Goal: Task Accomplishment & Management: Use online tool/utility

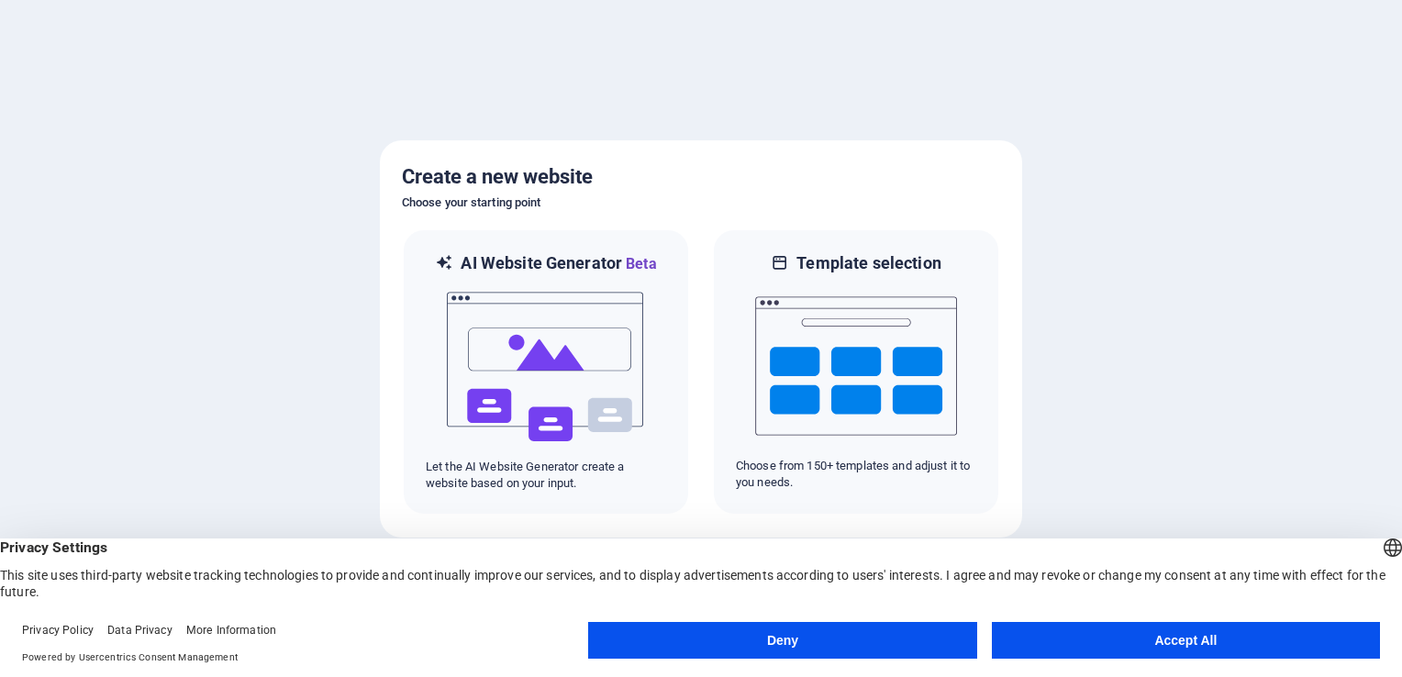
click at [1119, 633] on button "Accept All" at bounding box center [1186, 640] width 388 height 37
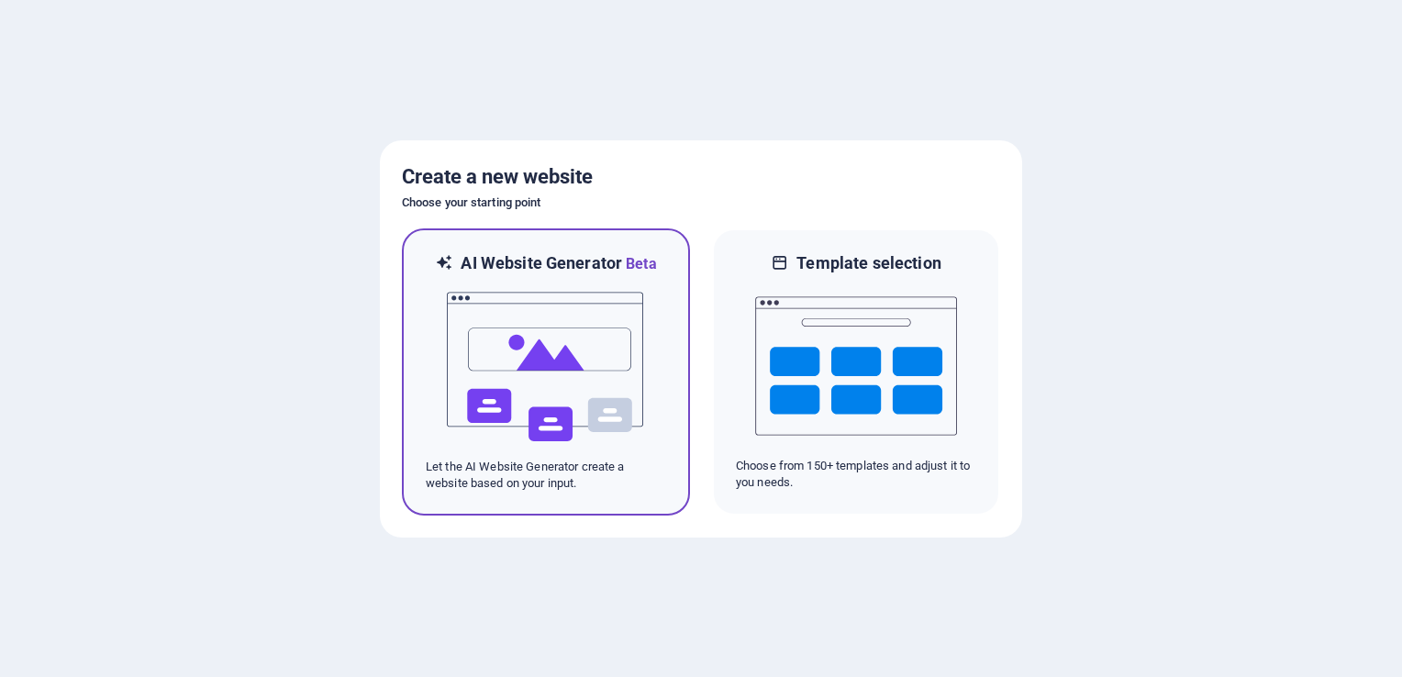
click at [548, 342] on img at bounding box center [546, 367] width 202 height 184
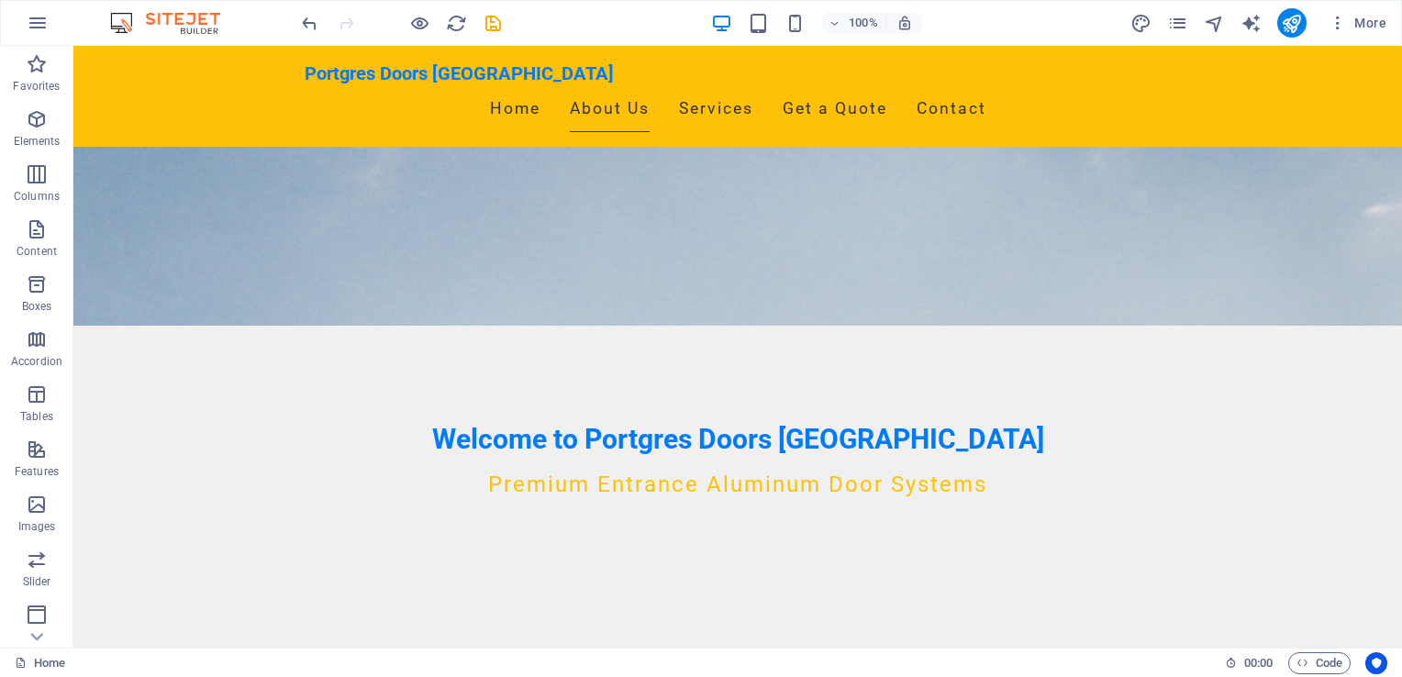
scroll to position [309, 0]
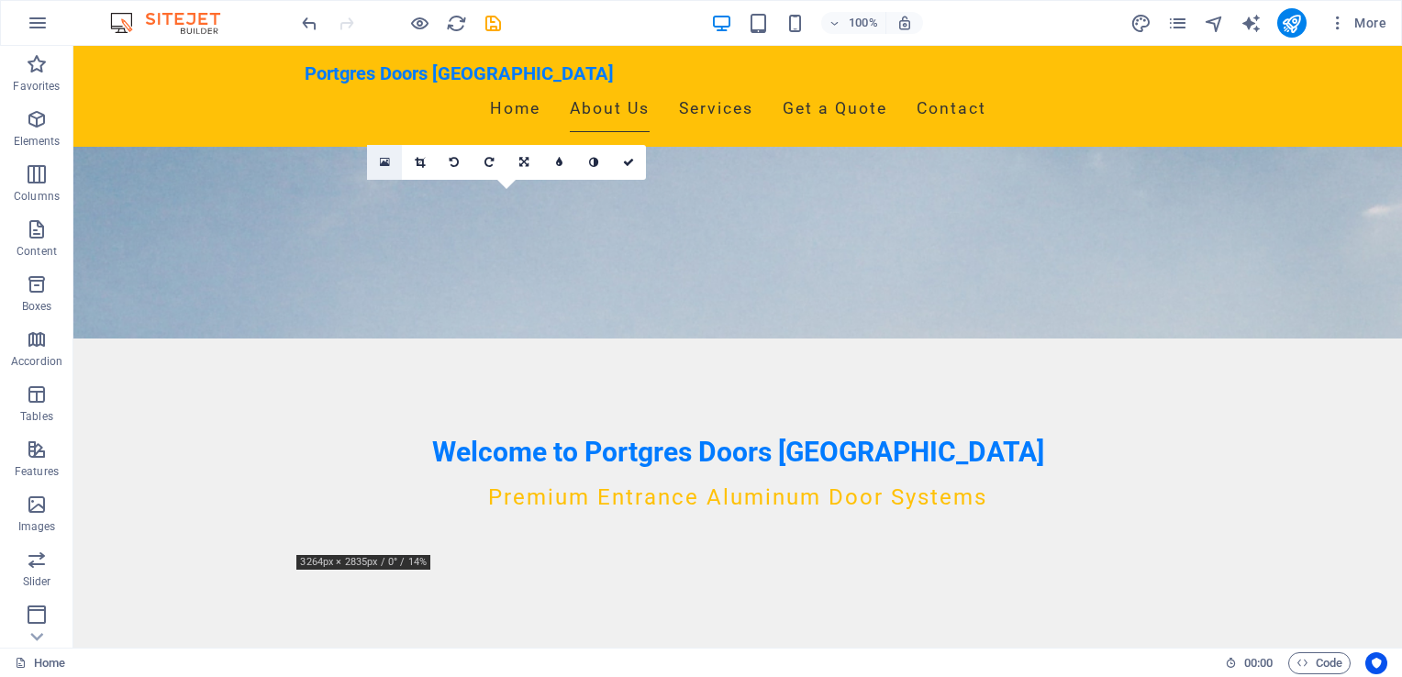
click at [375, 163] on link at bounding box center [384, 162] width 35 height 35
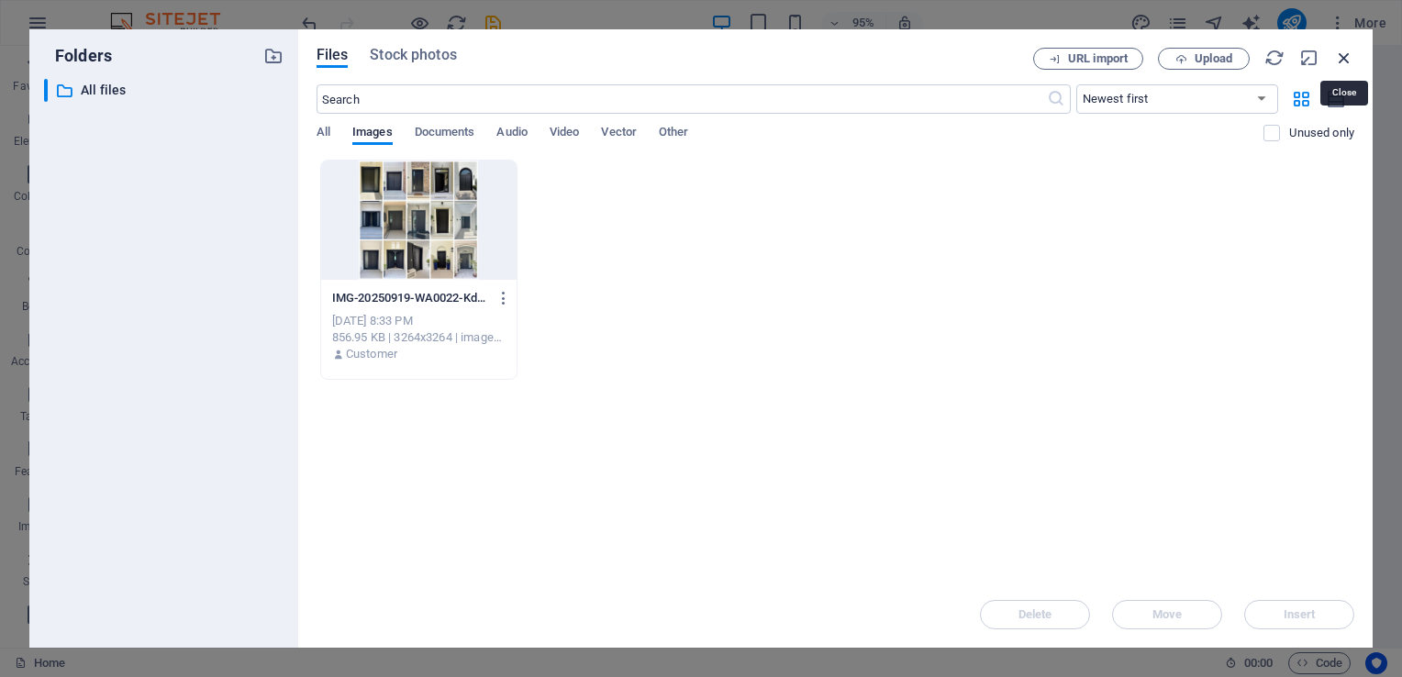
click at [1341, 61] on icon "button" at bounding box center [1344, 58] width 20 height 20
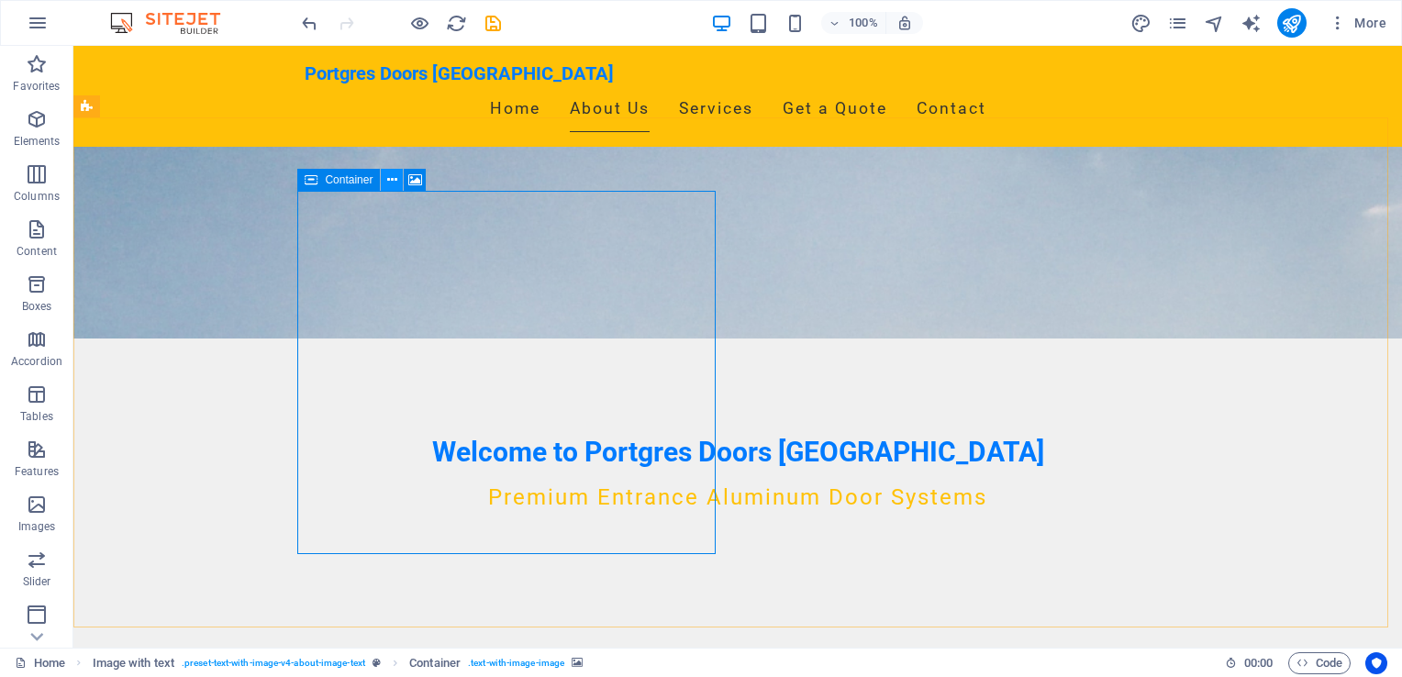
click at [395, 182] on icon at bounding box center [392, 180] width 10 height 19
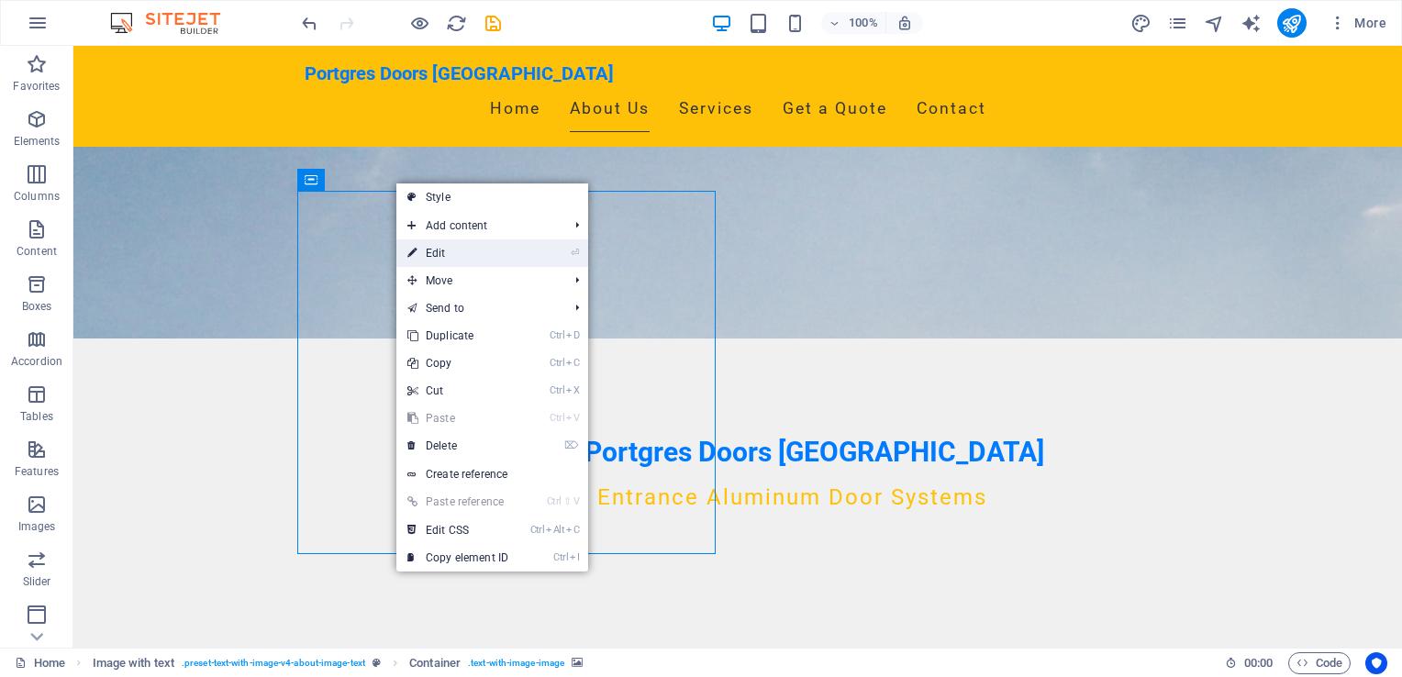
drag, startPoint x: 450, startPoint y: 259, endPoint x: 49, endPoint y: 209, distance: 404.1
click at [450, 259] on link "⏎ Edit" at bounding box center [457, 254] width 123 height 28
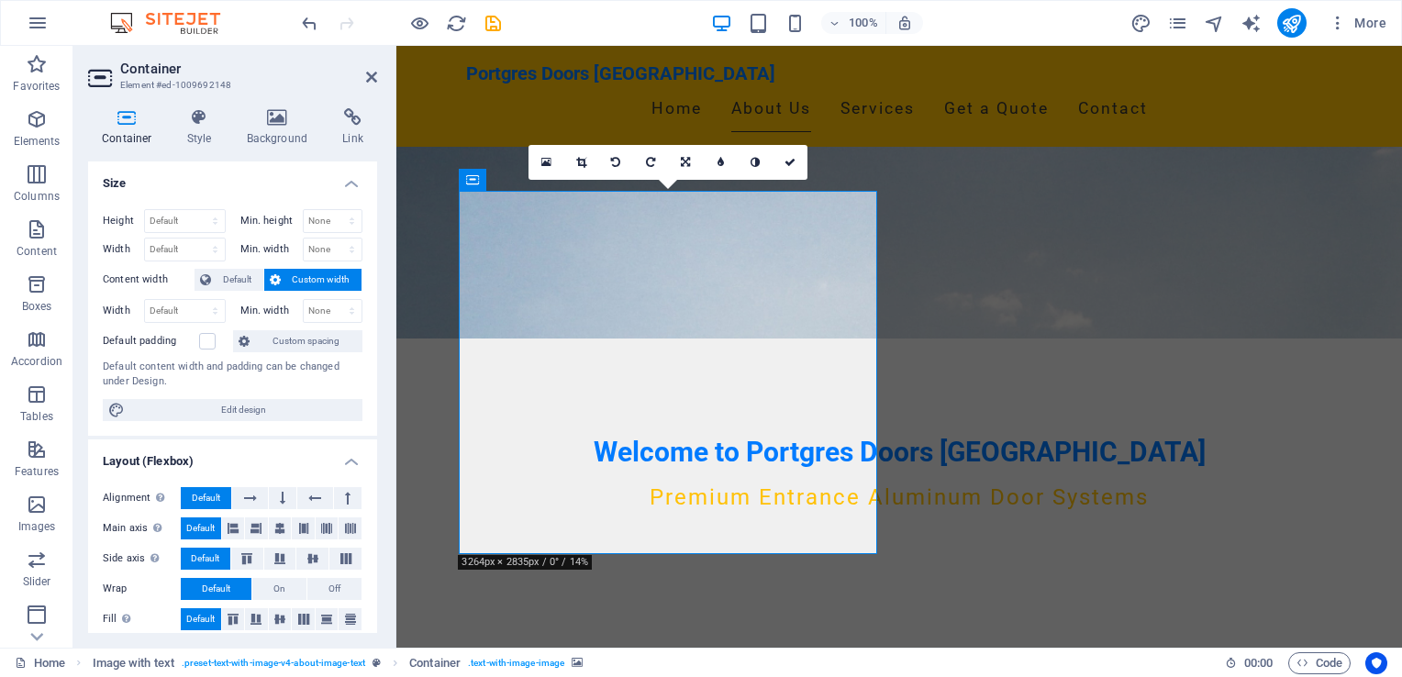
drag, startPoint x: 646, startPoint y: 349, endPoint x: 651, endPoint y: 373, distance: 24.3
click at [29, 508] on icon "button" at bounding box center [37, 505] width 22 height 22
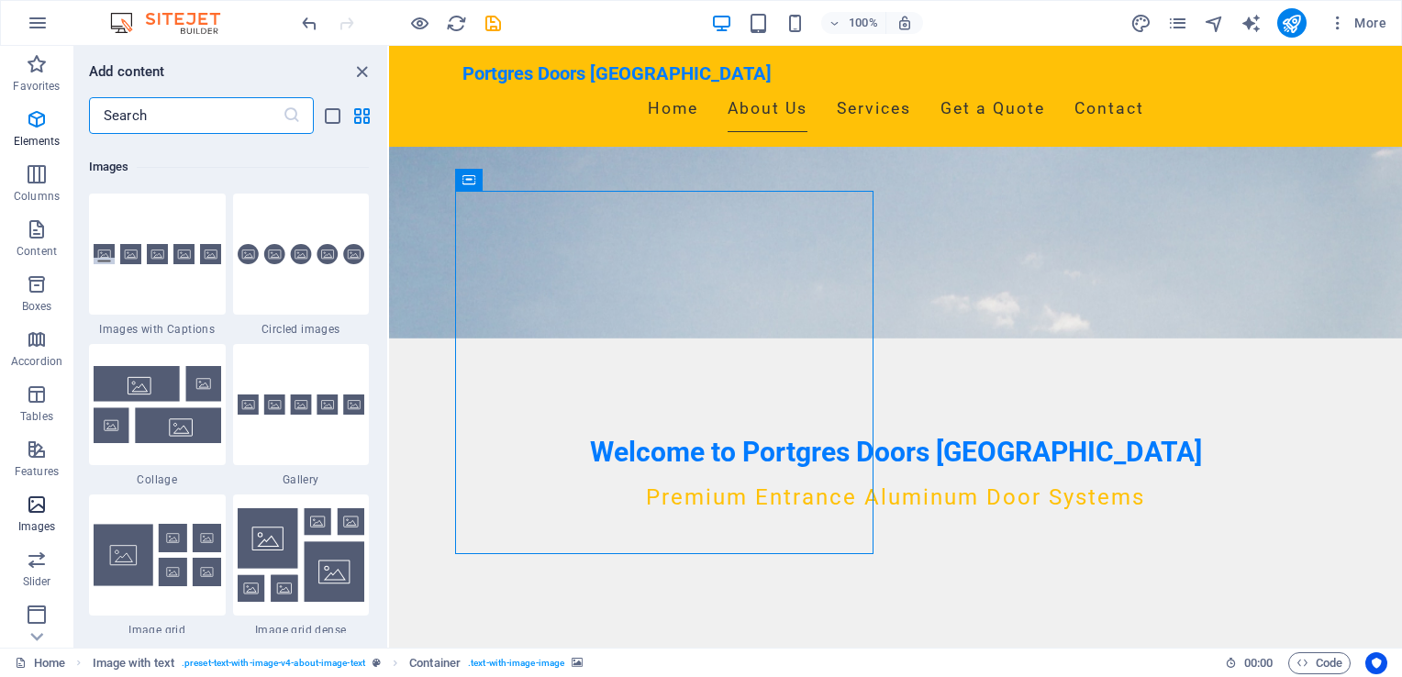
scroll to position [9305, 0]
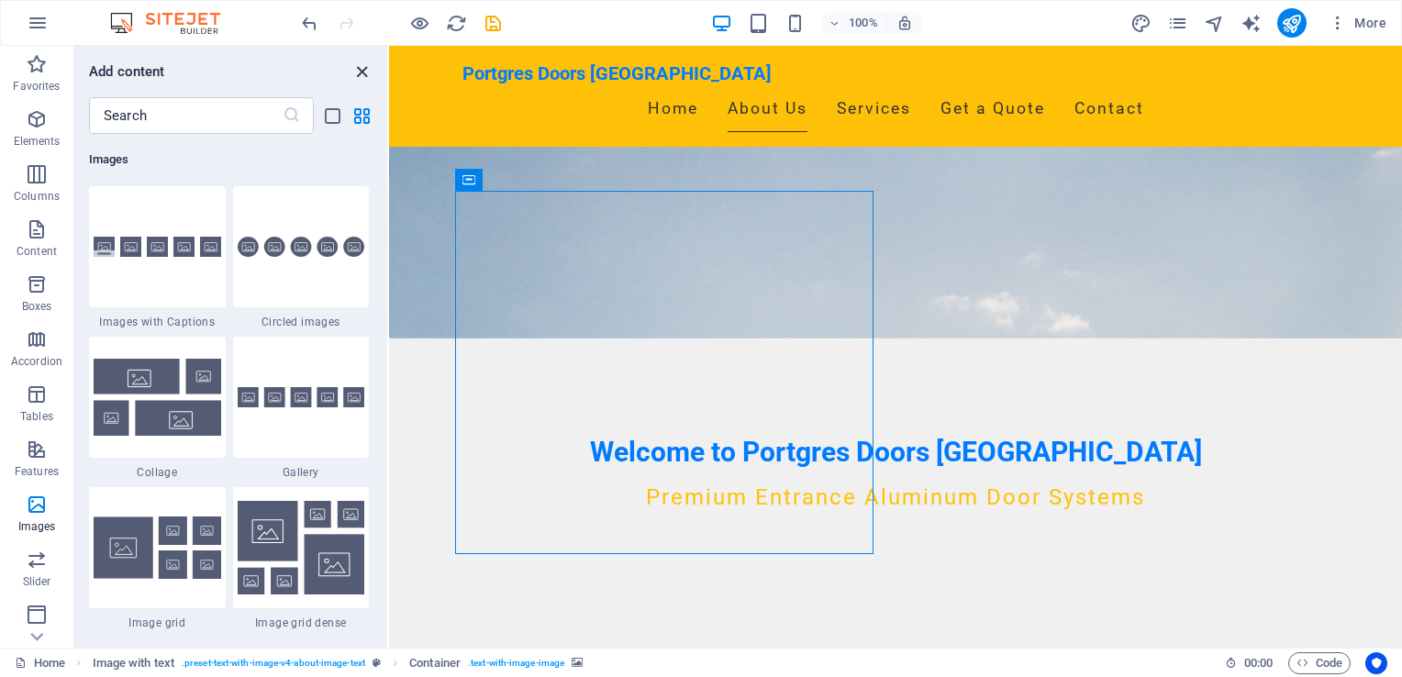
click at [361, 72] on icon "close panel" at bounding box center [361, 71] width 21 height 21
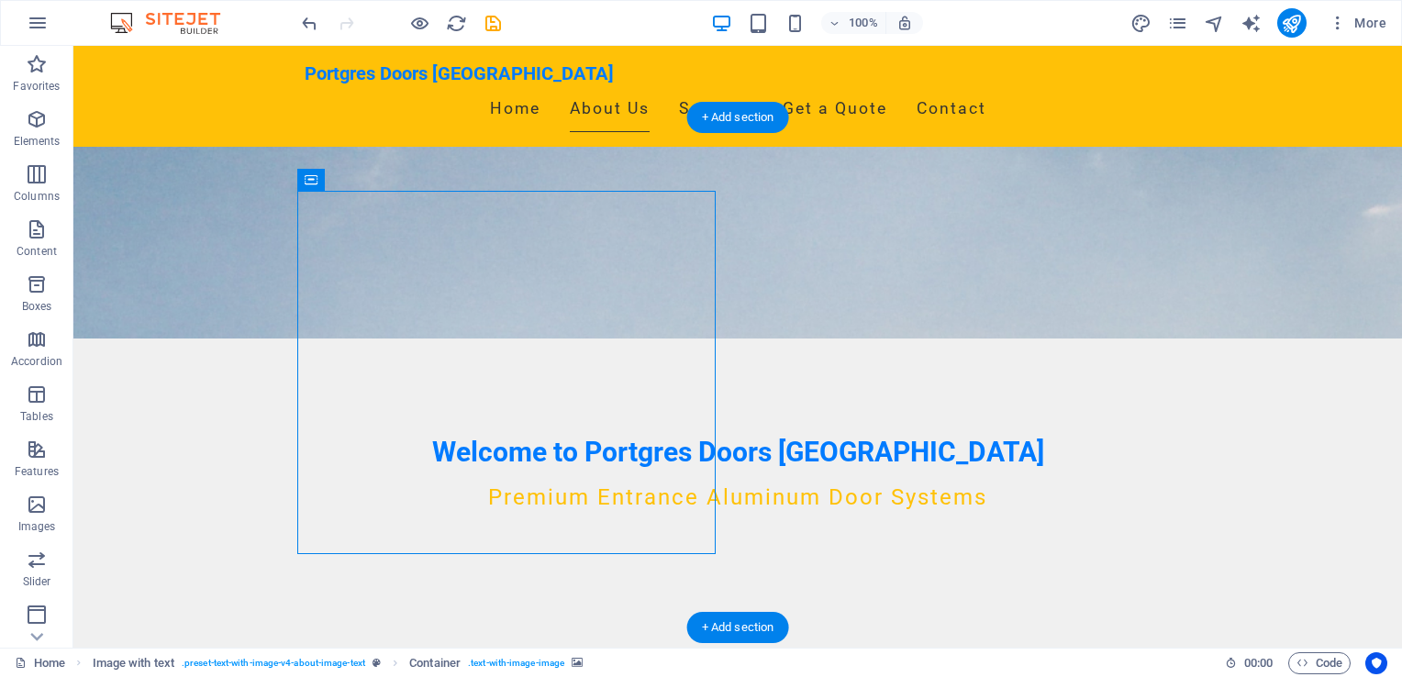
drag, startPoint x: 441, startPoint y: 356, endPoint x: 444, endPoint y: 386, distance: 30.4
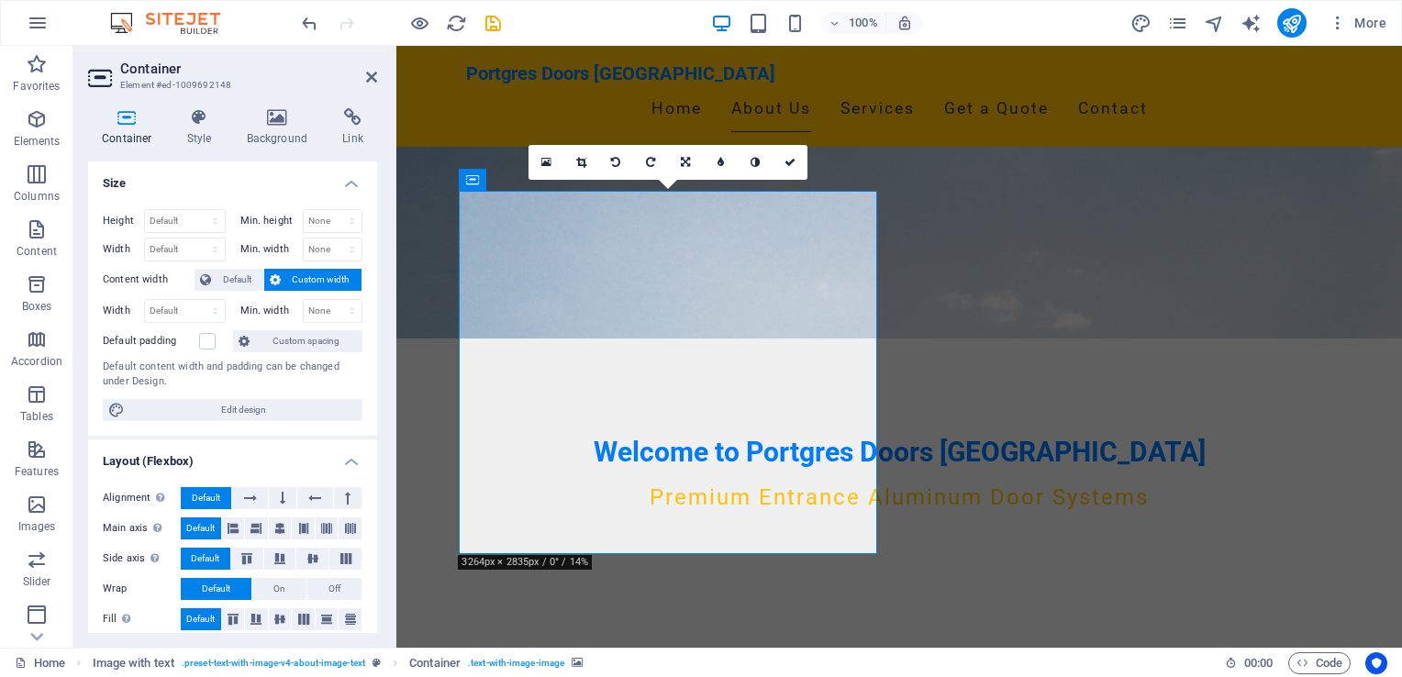
drag, startPoint x: 574, startPoint y: 374, endPoint x: 764, endPoint y: 121, distance: 316.6
click at [374, 74] on icon at bounding box center [371, 77] width 11 height 15
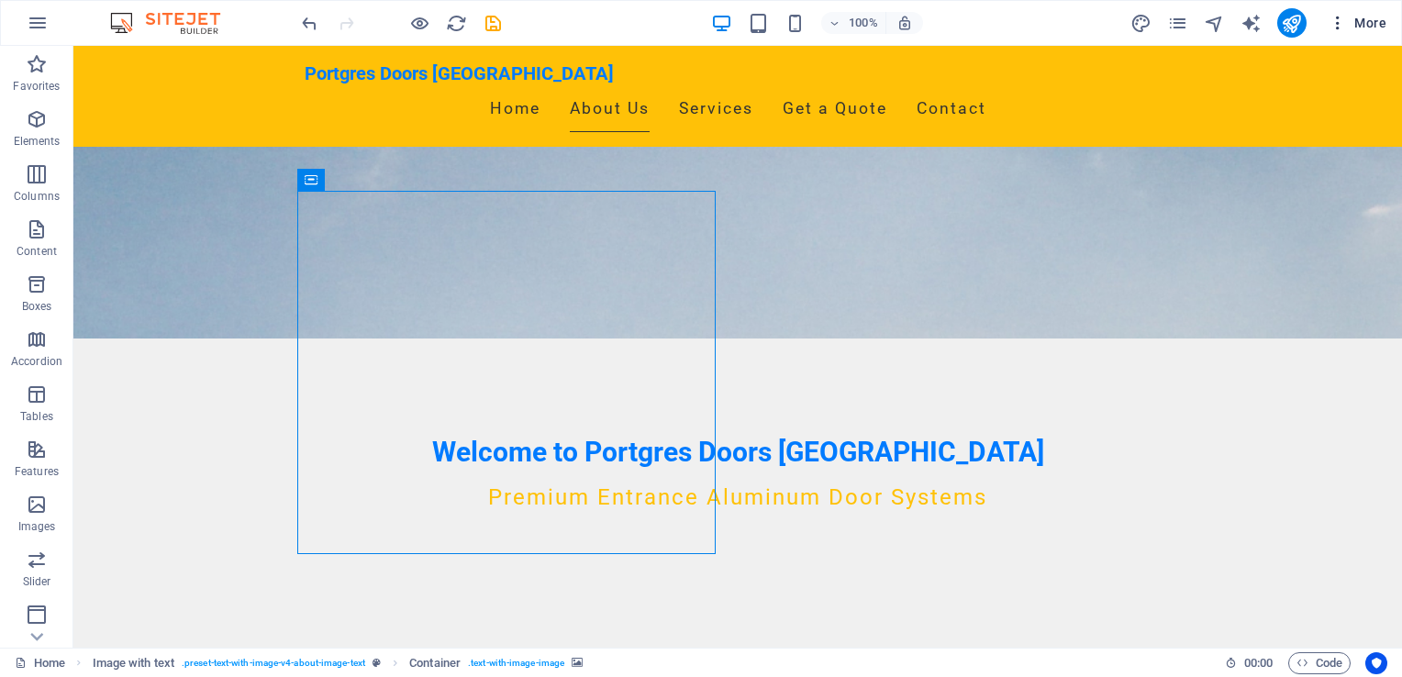
click at [1346, 27] on icon "button" at bounding box center [1338, 23] width 18 height 18
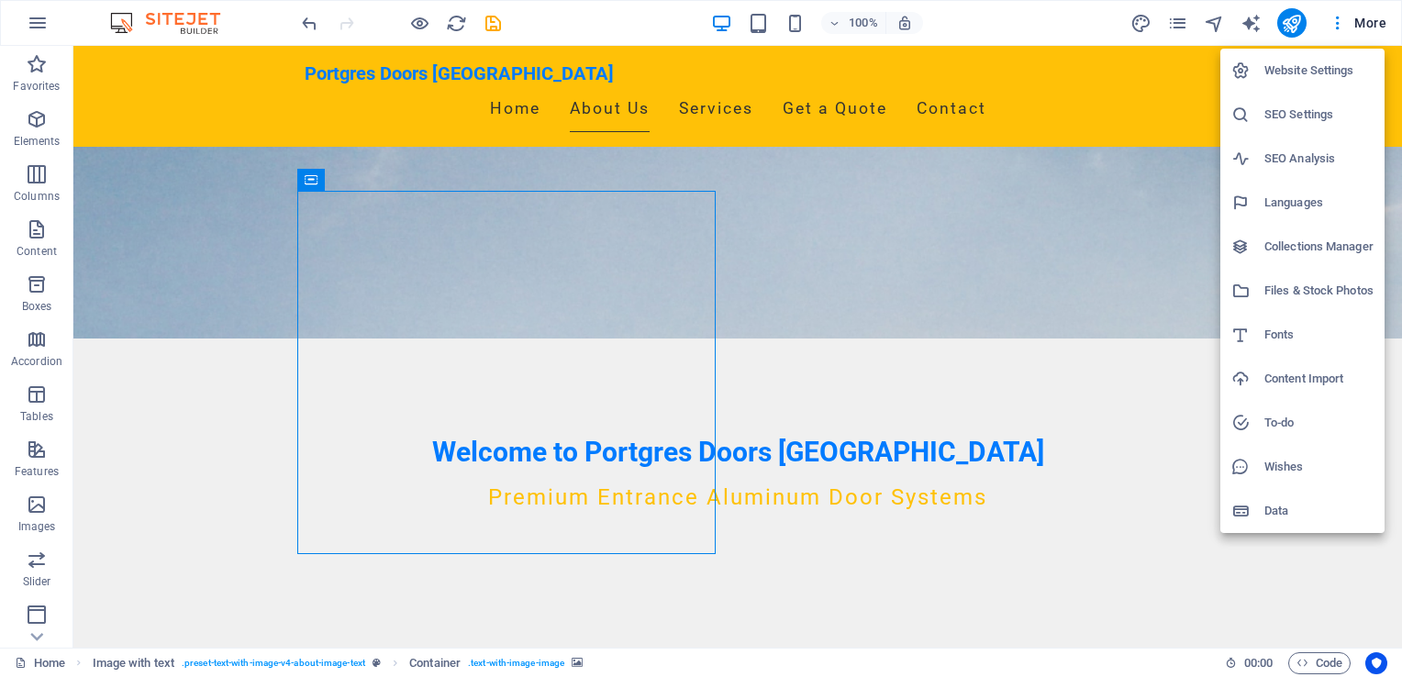
click at [1160, 299] on div at bounding box center [701, 338] width 1402 height 677
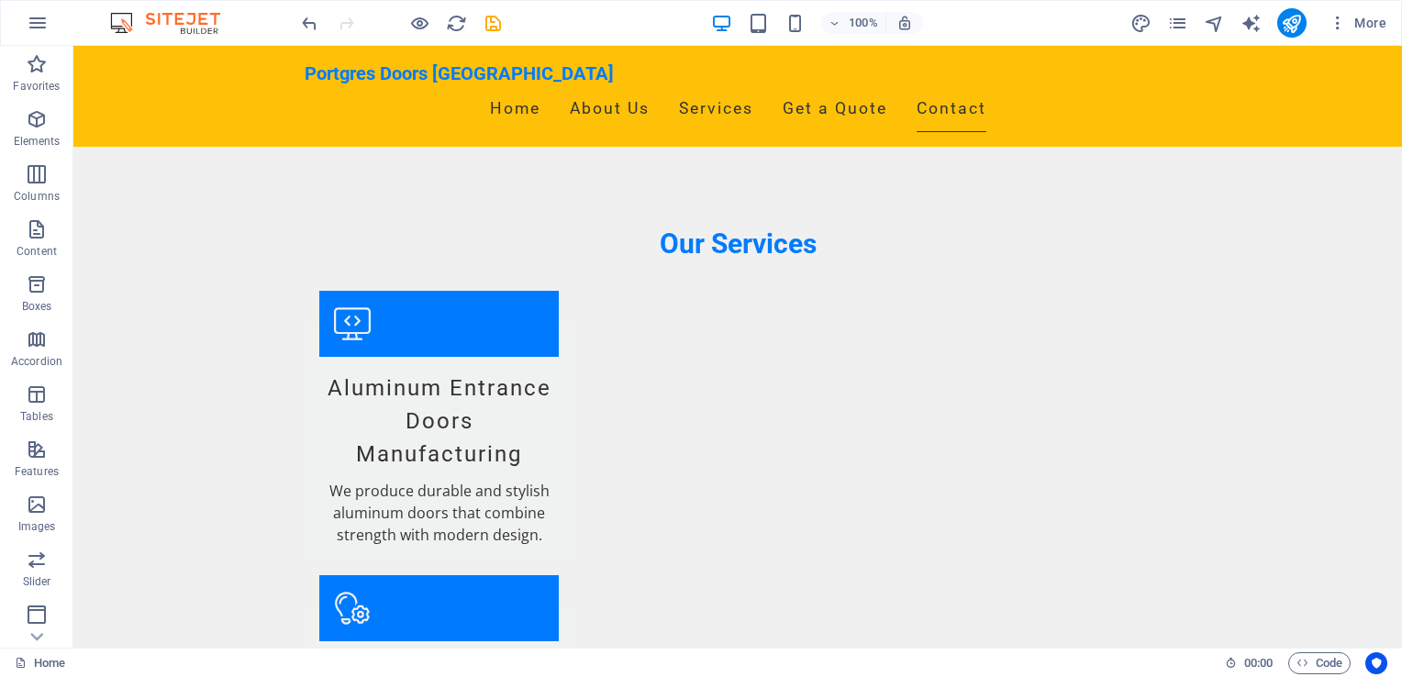
scroll to position [1760, 0]
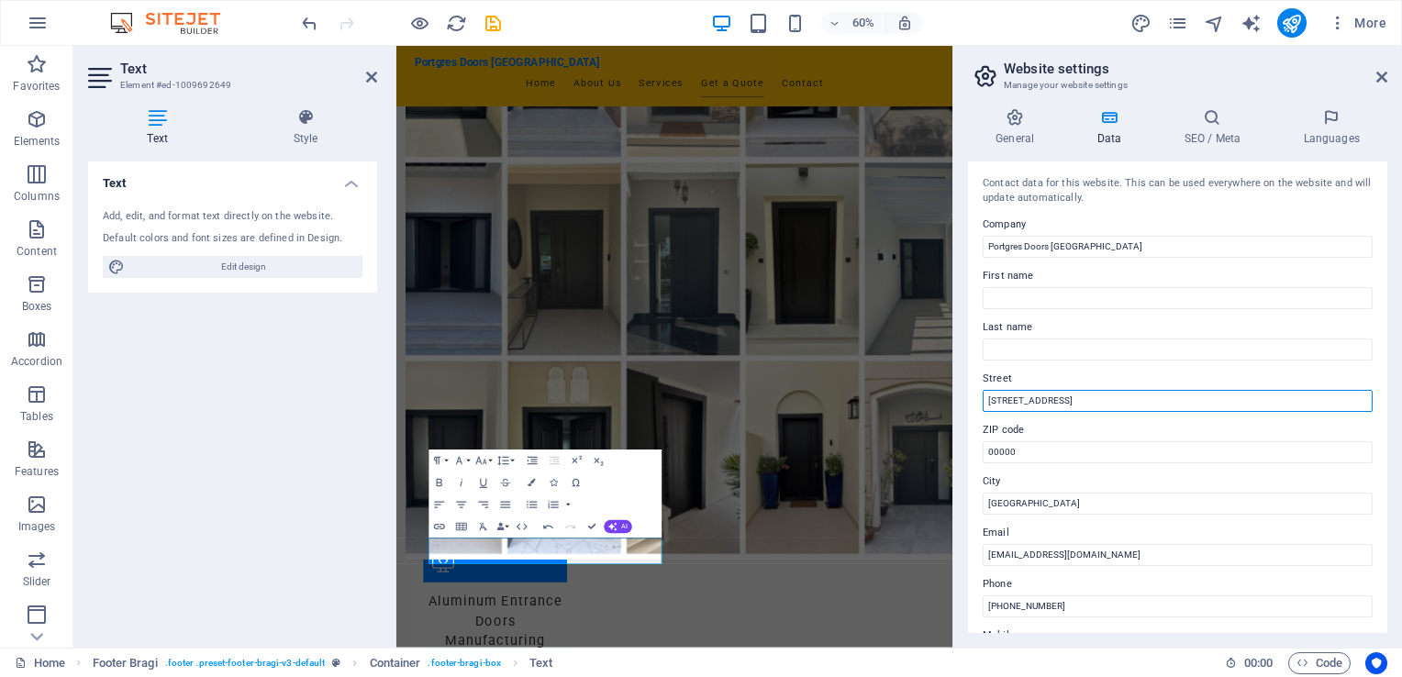
drag, startPoint x: 1060, startPoint y: 406, endPoint x: 958, endPoint y: 404, distance: 101.9
click at [958, 404] on div "General Data SEO / Meta Languages Website name portgresdoors.ae Logo Drag files…" at bounding box center [1177, 371] width 449 height 554
click at [1215, 318] on label "Last name" at bounding box center [1178, 328] width 390 height 22
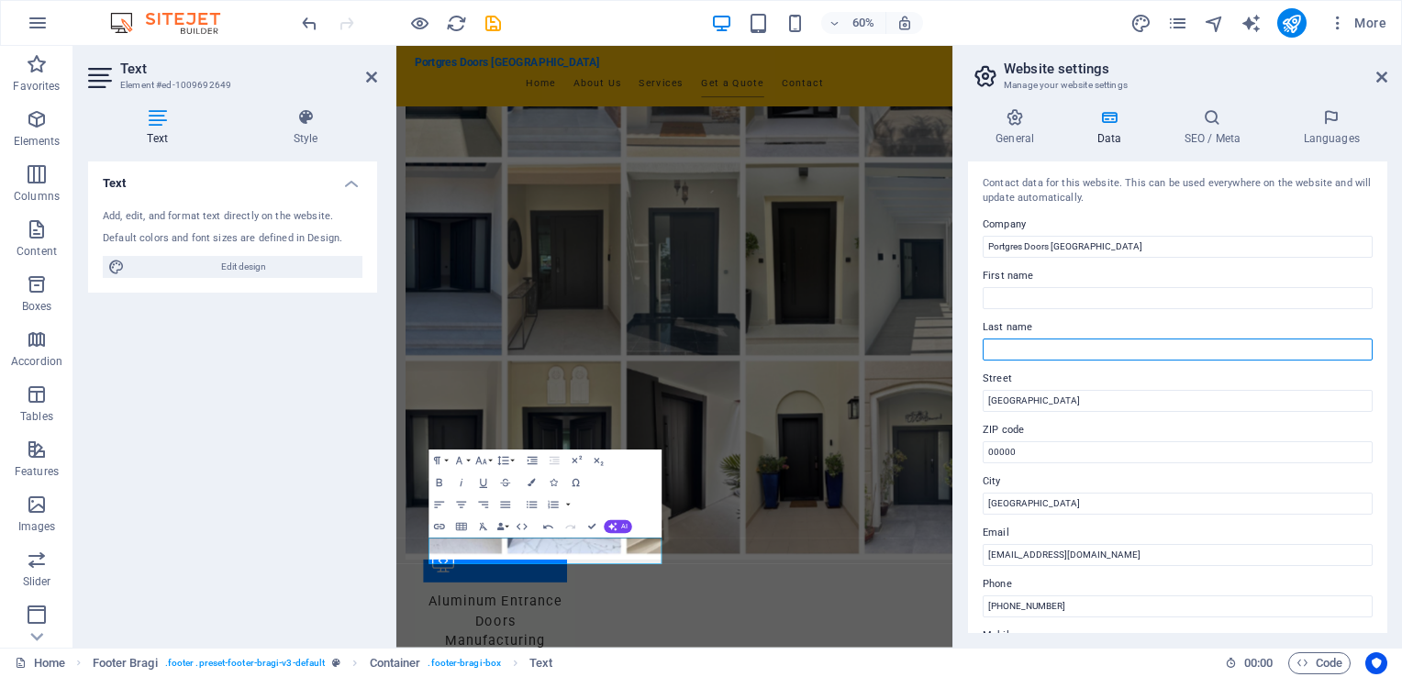
click at [1215, 339] on input "Last name" at bounding box center [1178, 350] width 390 height 22
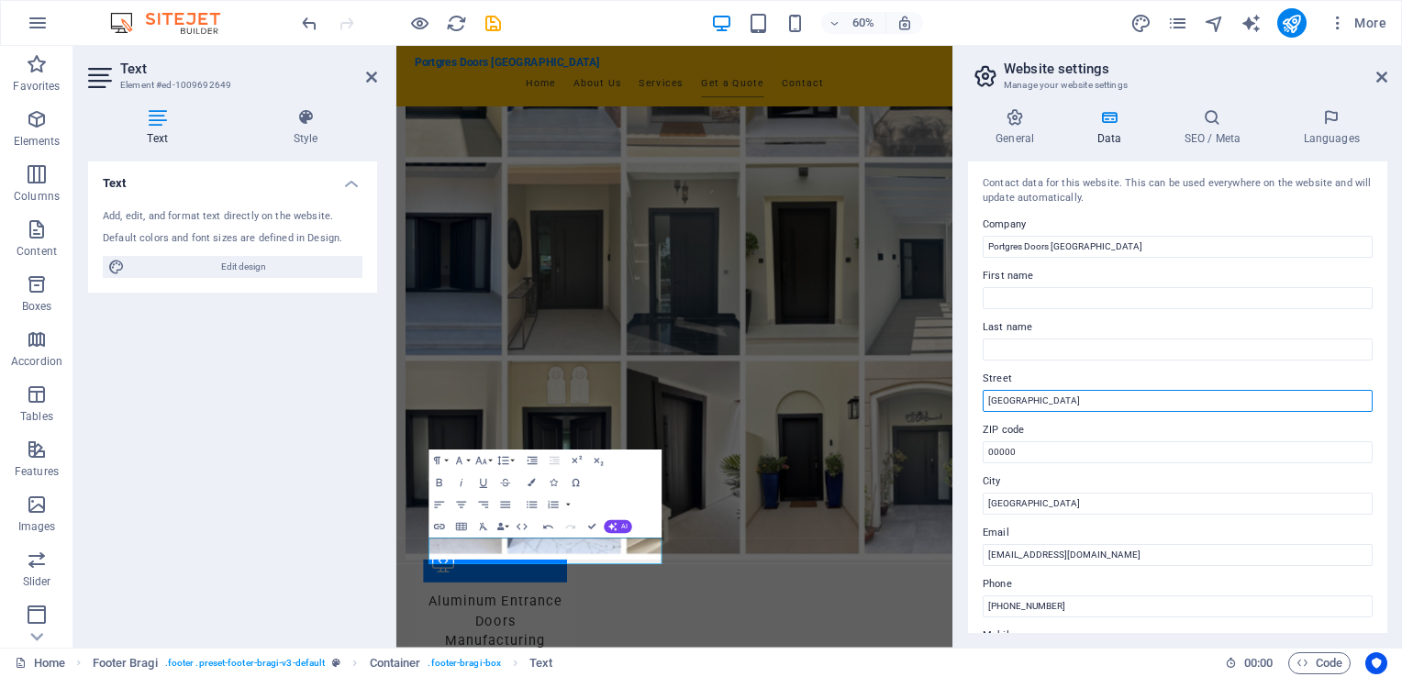
click at [998, 402] on input "SHeikh Zayed Road Kia Flagship Building" at bounding box center [1178, 401] width 390 height 22
type input "Sheikh Zayed Road Kia Flagship Building"
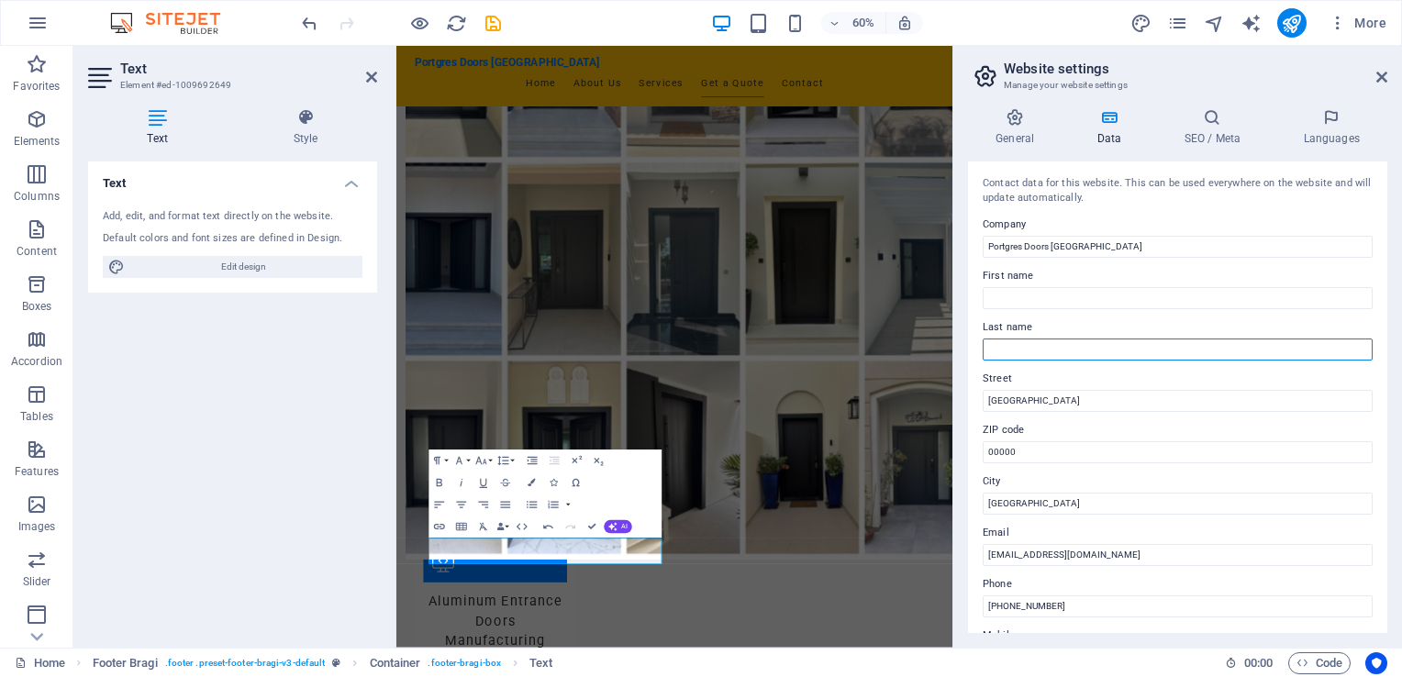
click at [1202, 354] on input "Last name" at bounding box center [1178, 350] width 390 height 22
click at [953, 552] on aside "Website settings Manage your website settings General Data SEO / Meta Languages…" at bounding box center [1178, 347] width 450 height 602
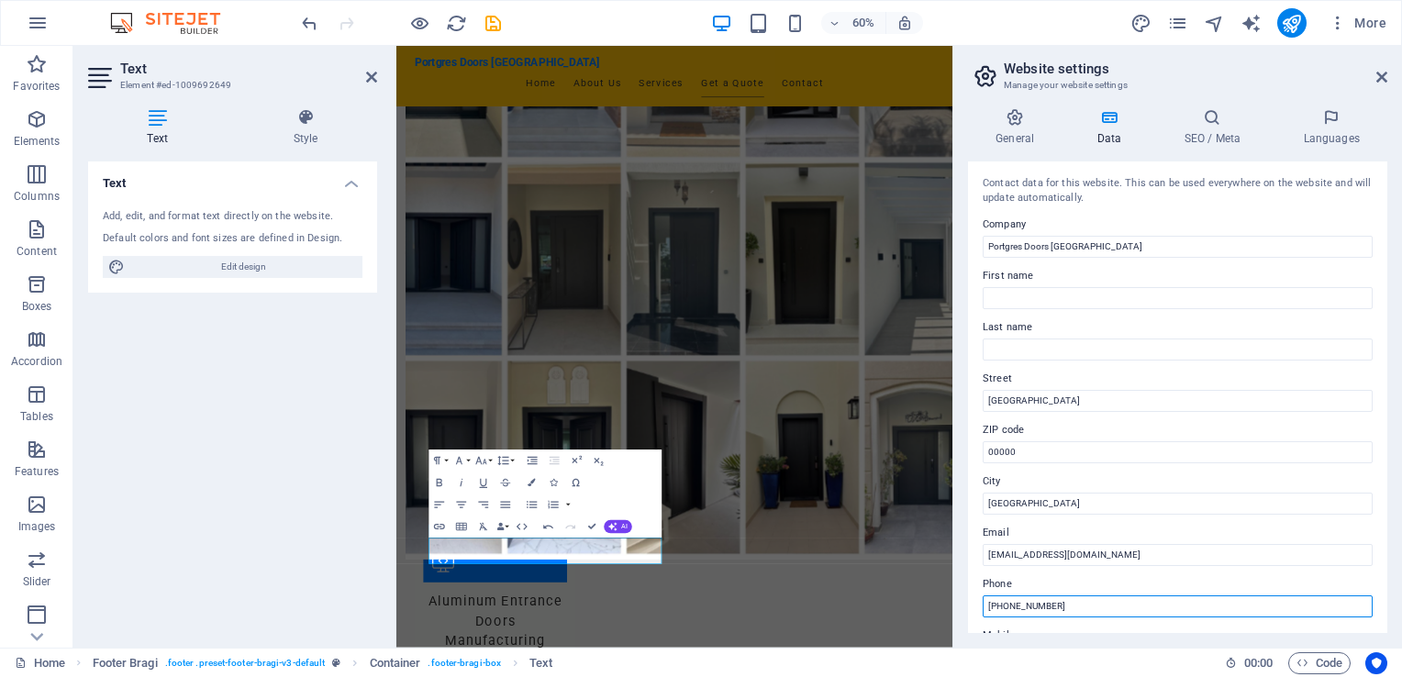
drag, startPoint x: 1068, startPoint y: 608, endPoint x: 966, endPoint y: 597, distance: 102.5
click at [966, 597] on div "General Data SEO / Meta Languages Website name portgresdoors.ae Logo Drag files…" at bounding box center [1177, 371] width 449 height 554
type input "+971527755896"
drag, startPoint x: 1388, startPoint y: 352, endPoint x: 1388, endPoint y: 407, distance: 54.2
click at [1388, 407] on div "General Data SEO / Meta Languages Website name portgresdoors.ae Logo Drag files…" at bounding box center [1177, 371] width 449 height 554
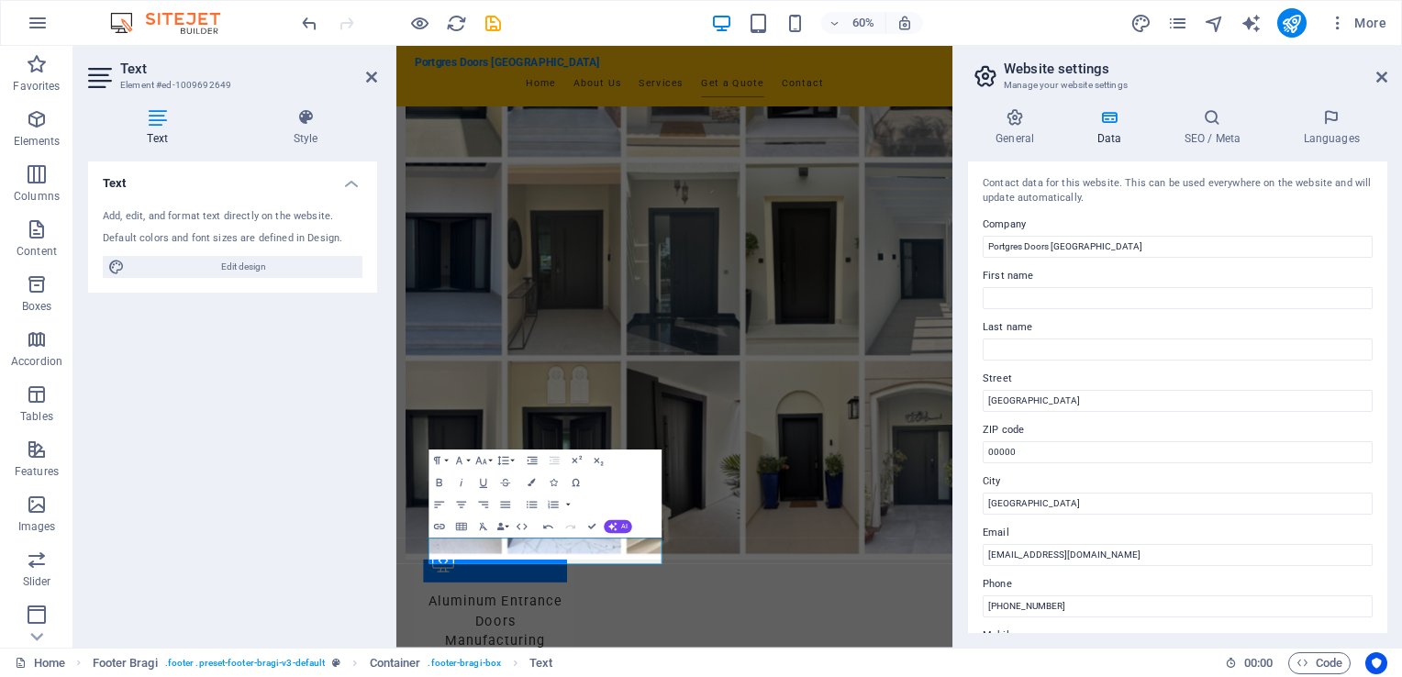
drag, startPoint x: 1387, startPoint y: 397, endPoint x: 1387, endPoint y: 438, distance: 40.4
click at [1387, 438] on div "Contact data for this website. This can be used everywhere on the website and w…" at bounding box center [1177, 398] width 419 height 472
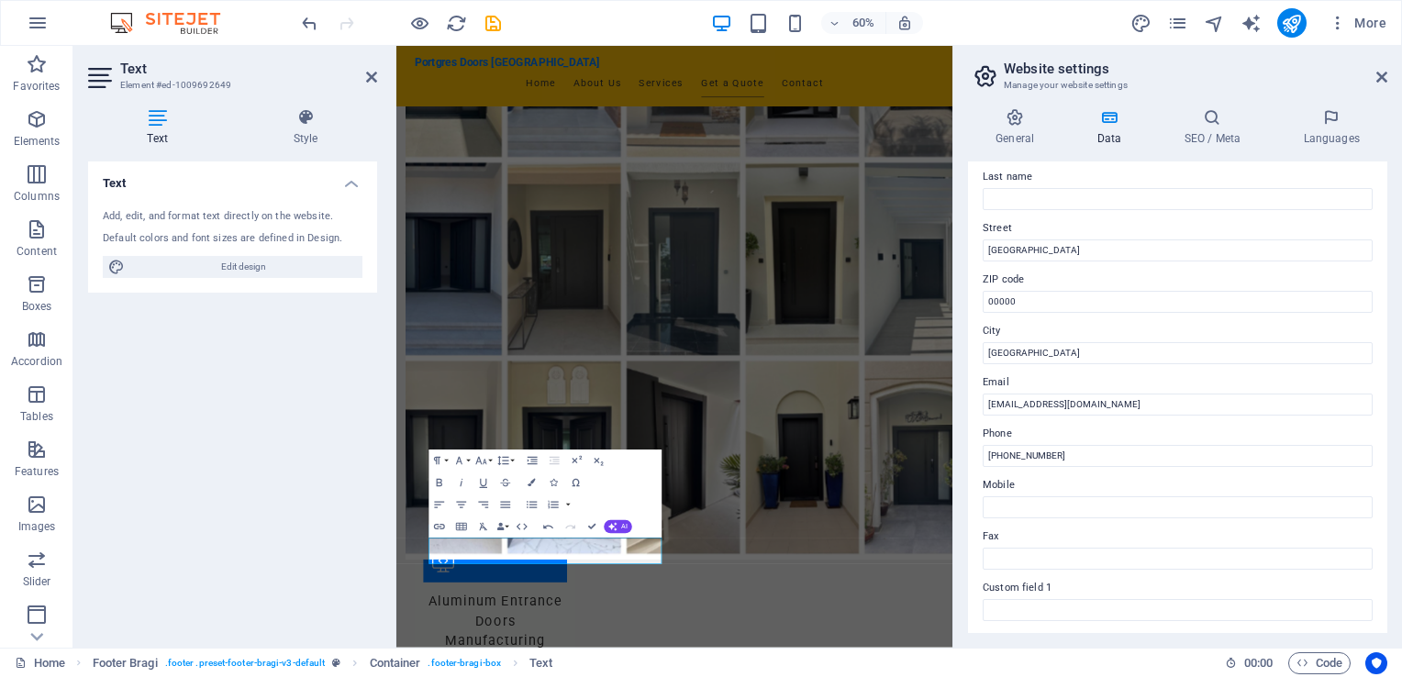
scroll to position [162, 0]
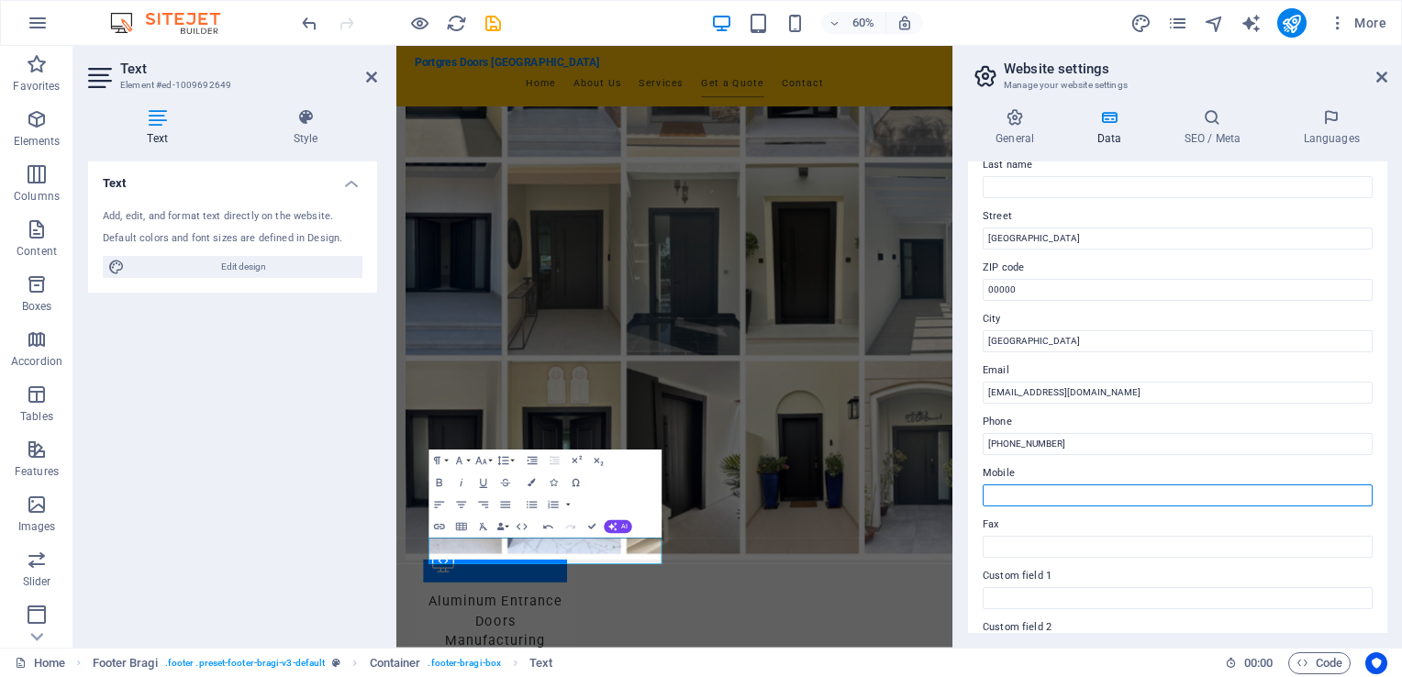
click at [1054, 500] on input "Mobile" at bounding box center [1178, 496] width 390 height 22
type input "+971527755906"
click at [1378, 474] on div "Contact data for this website. This can be used everywhere on the website and w…" at bounding box center [1177, 398] width 419 height 472
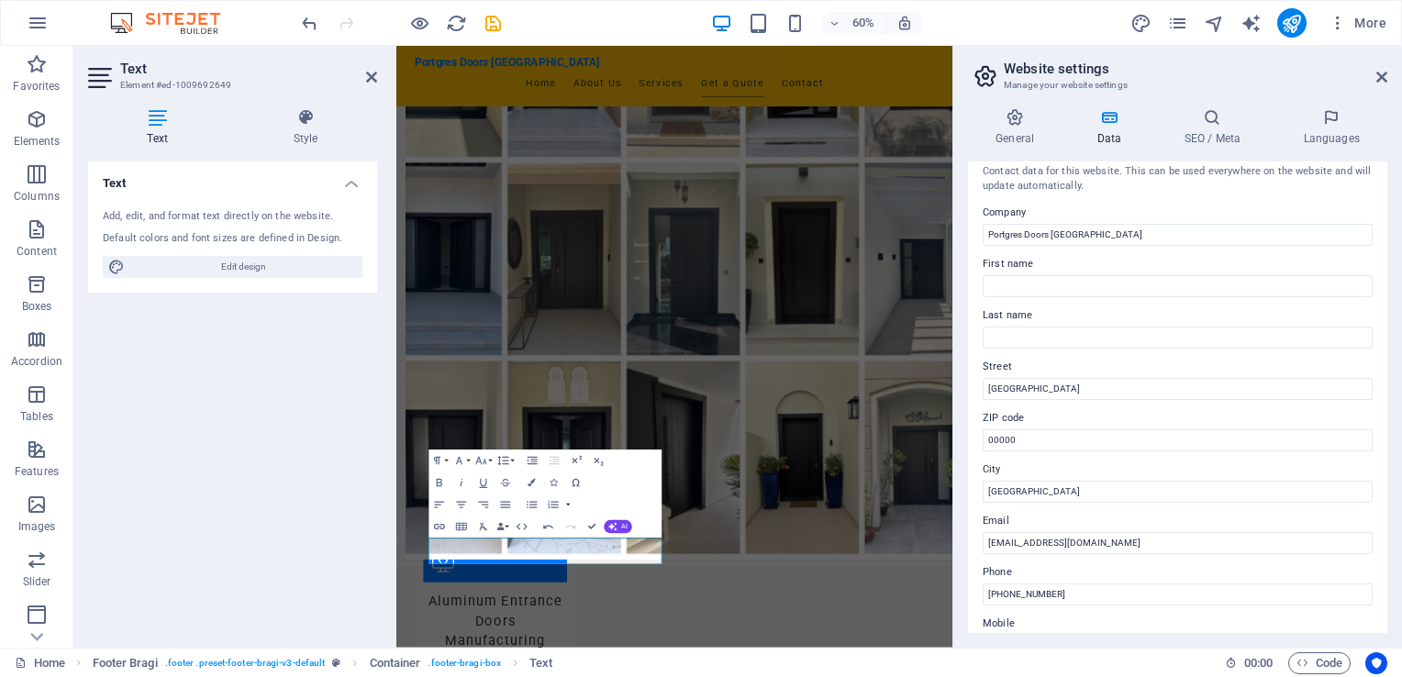
scroll to position [0, 0]
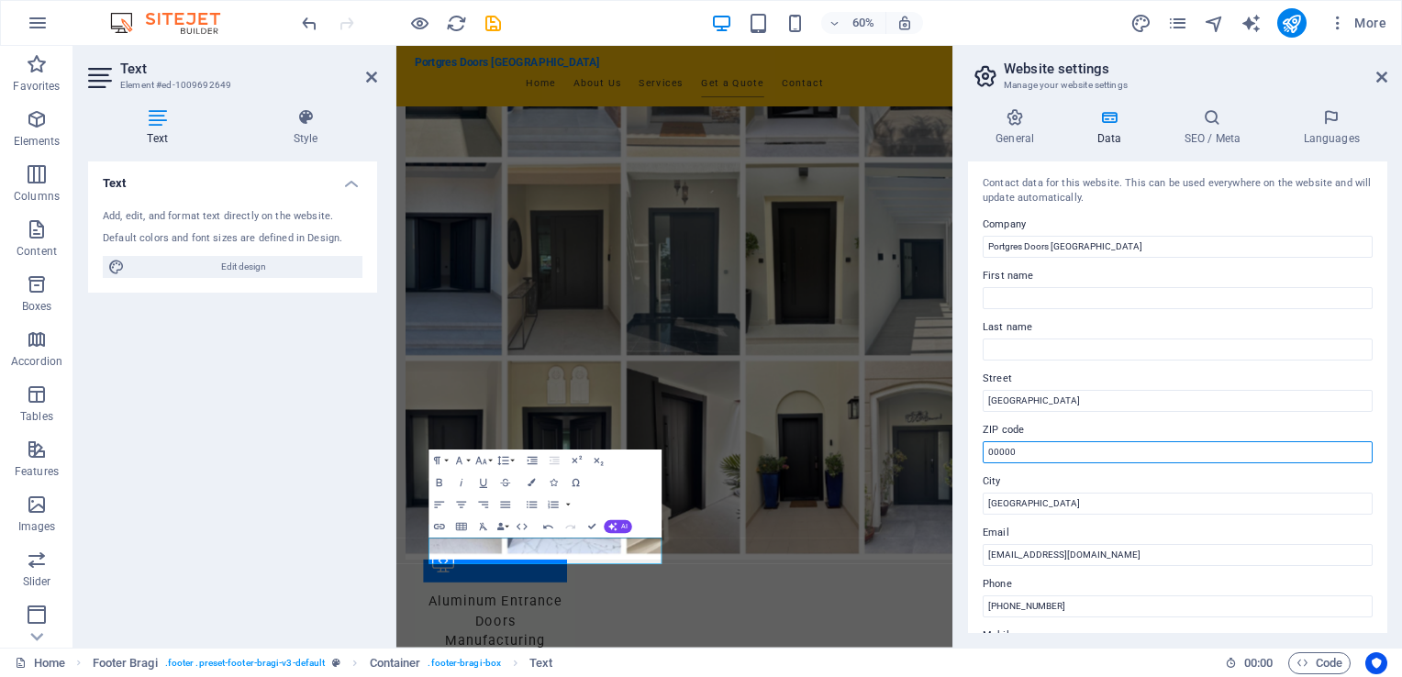
drag, startPoint x: 1020, startPoint y: 454, endPoint x: 958, endPoint y: 454, distance: 62.4
click at [958, 454] on div "General Data SEO / Meta Languages Website name portgresdoors.ae Logo Drag files…" at bounding box center [1177, 371] width 449 height 554
click at [1384, 76] on icon at bounding box center [1382, 77] width 11 height 15
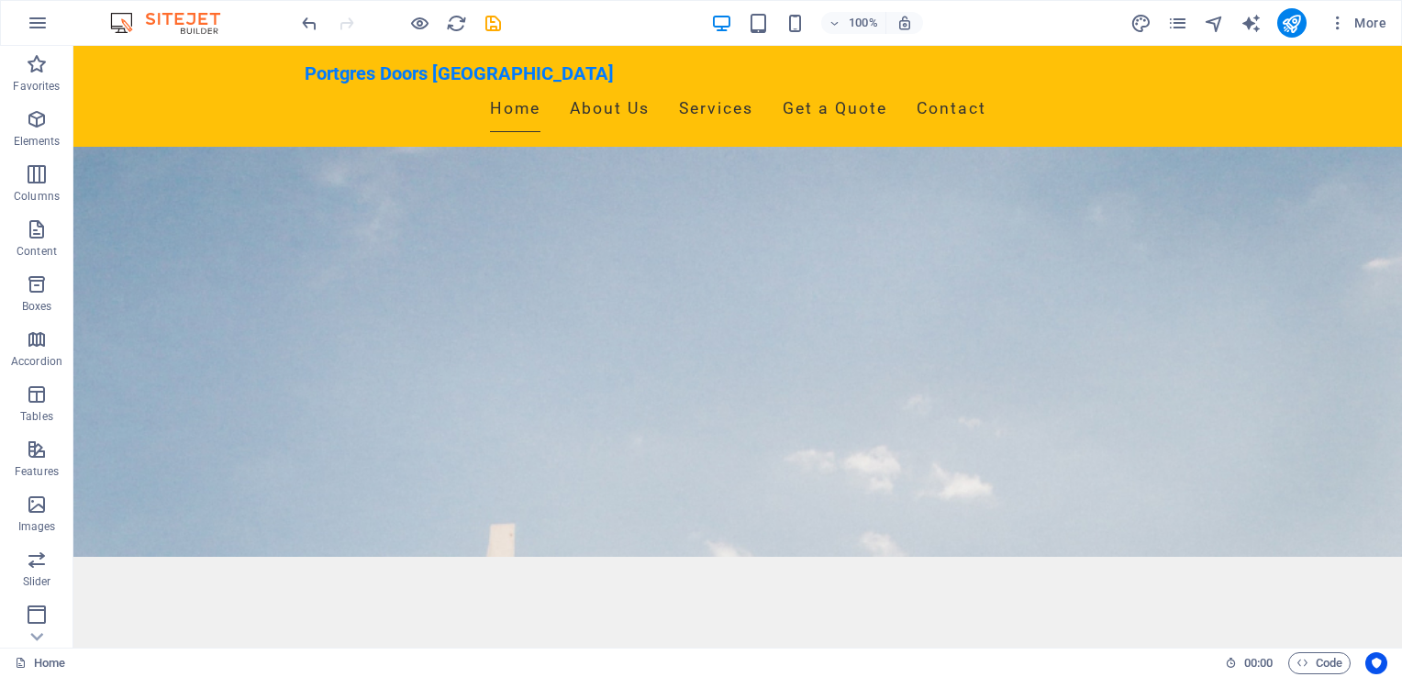
scroll to position [0, 0]
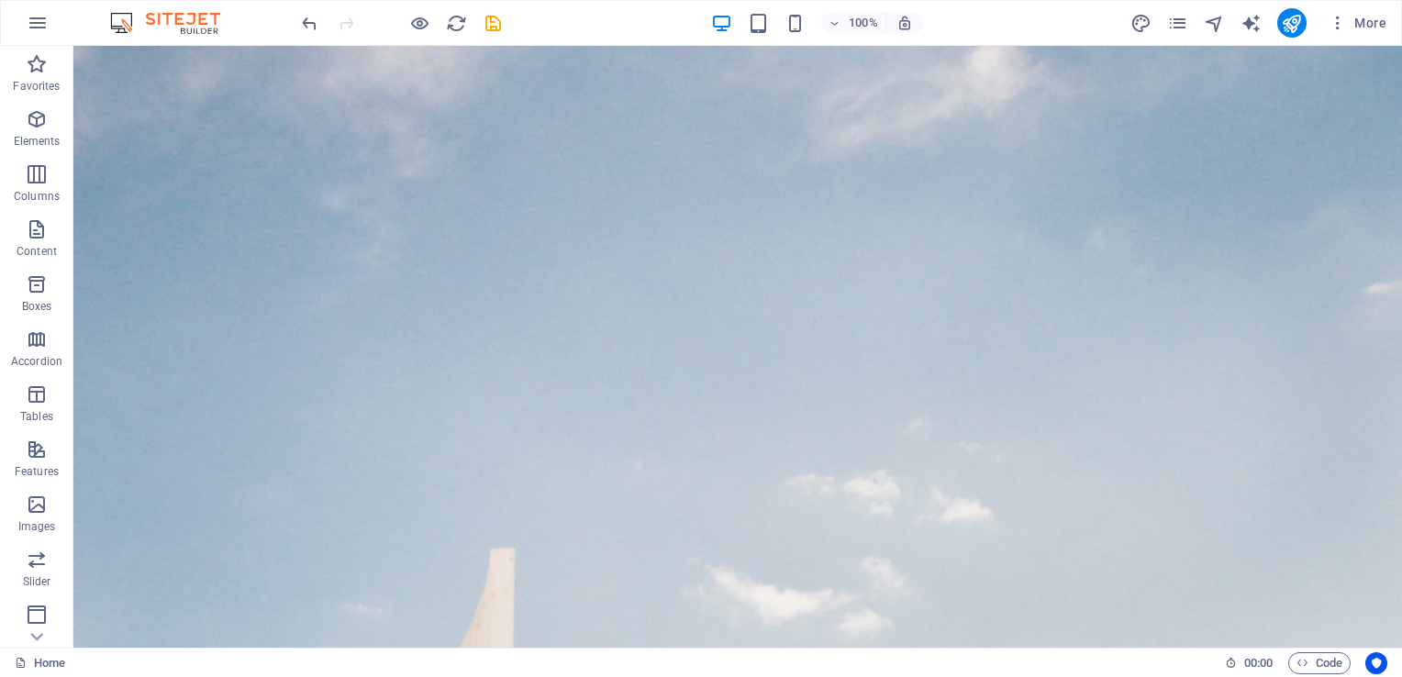
drag, startPoint x: 1398, startPoint y: 503, endPoint x: 1472, endPoint y: 85, distance: 424.1
click at [39, 24] on icon "button" at bounding box center [38, 23] width 22 height 22
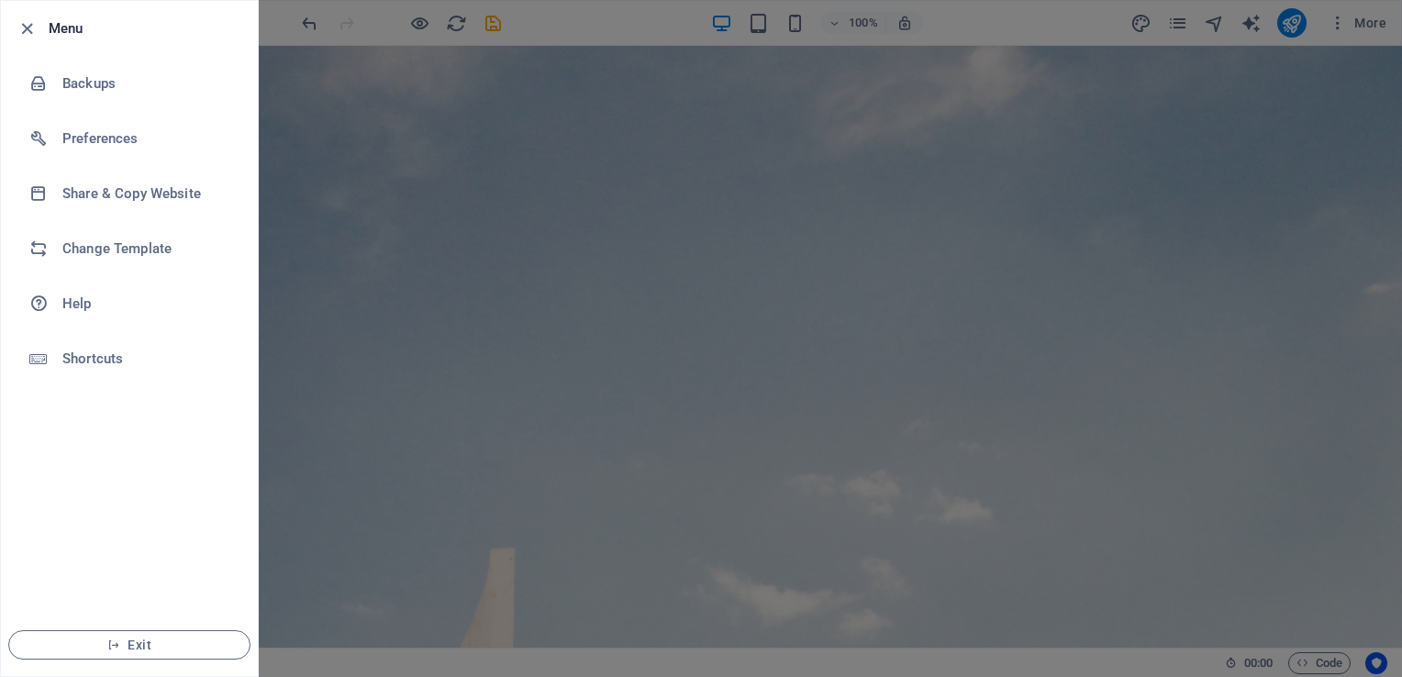
click at [579, 26] on div at bounding box center [701, 338] width 1402 height 677
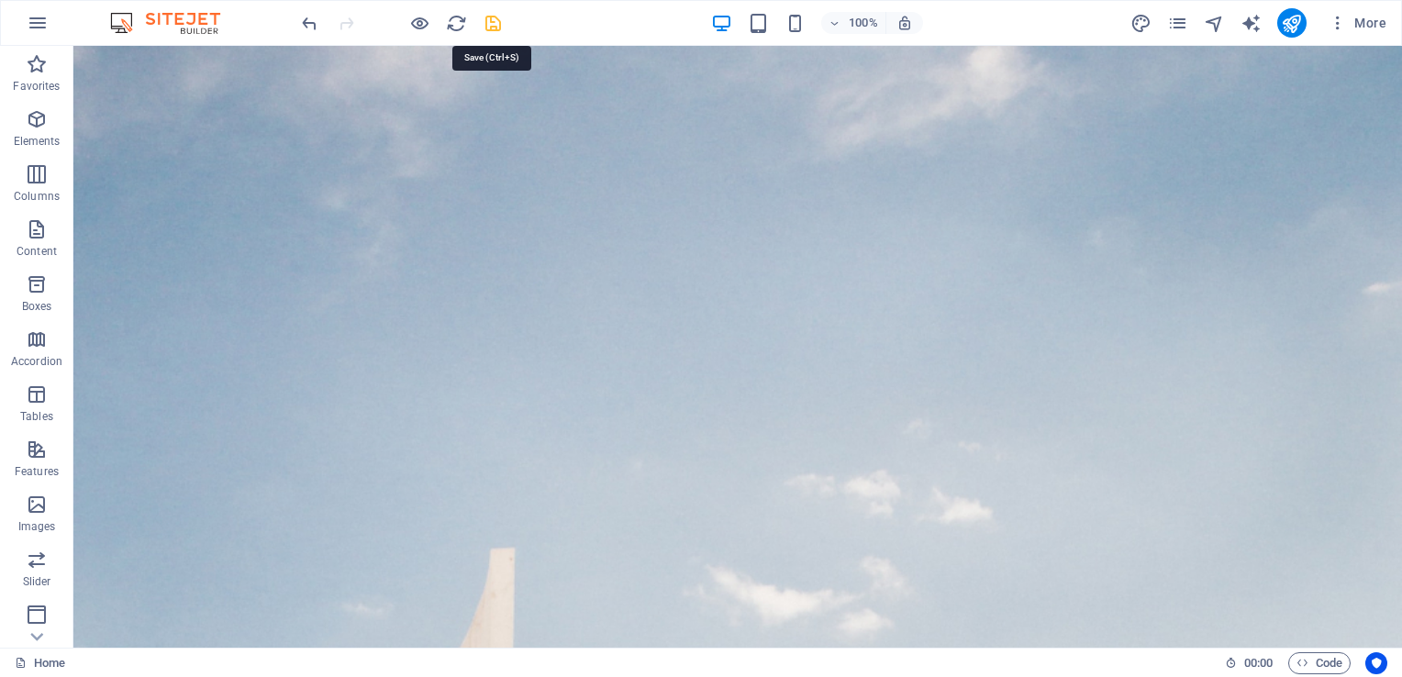
click at [496, 24] on icon "save" at bounding box center [493, 23] width 21 height 21
click at [1339, 27] on icon "button" at bounding box center [1338, 23] width 18 height 18
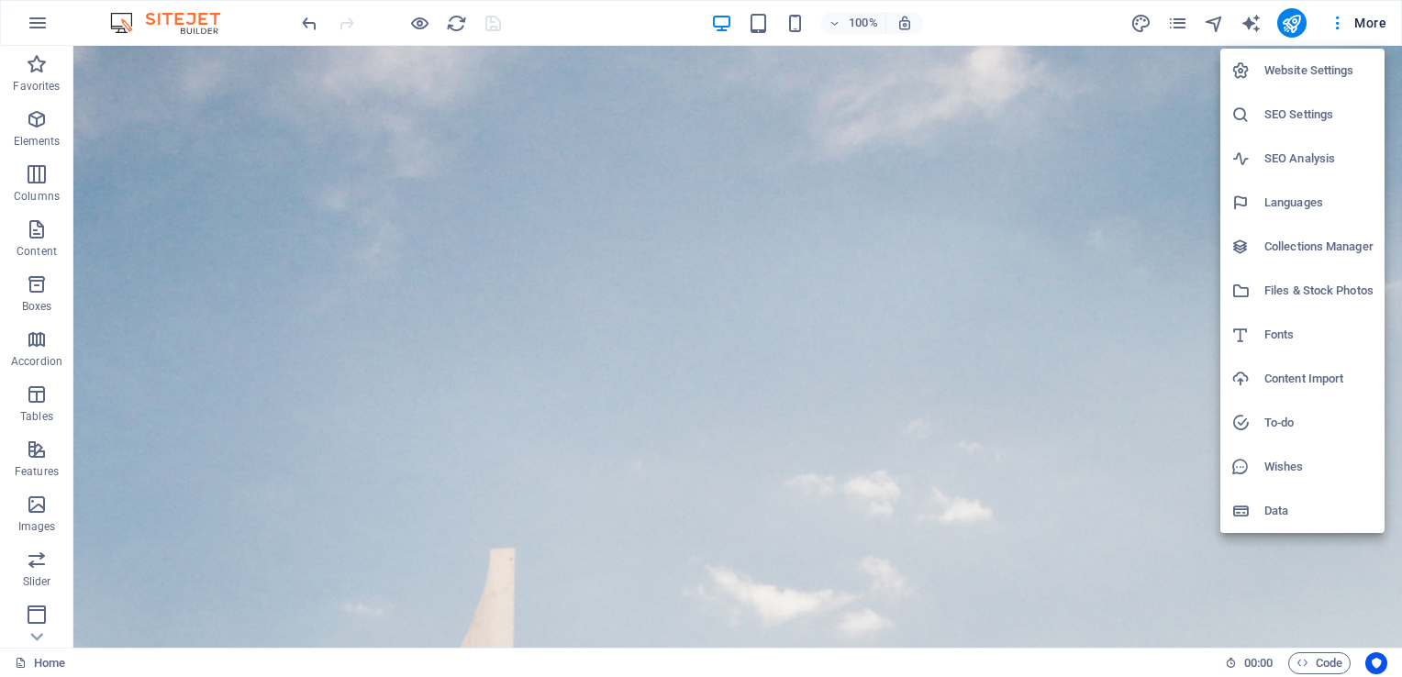
click at [1296, 65] on h6 "Website Settings" at bounding box center [1319, 71] width 109 height 22
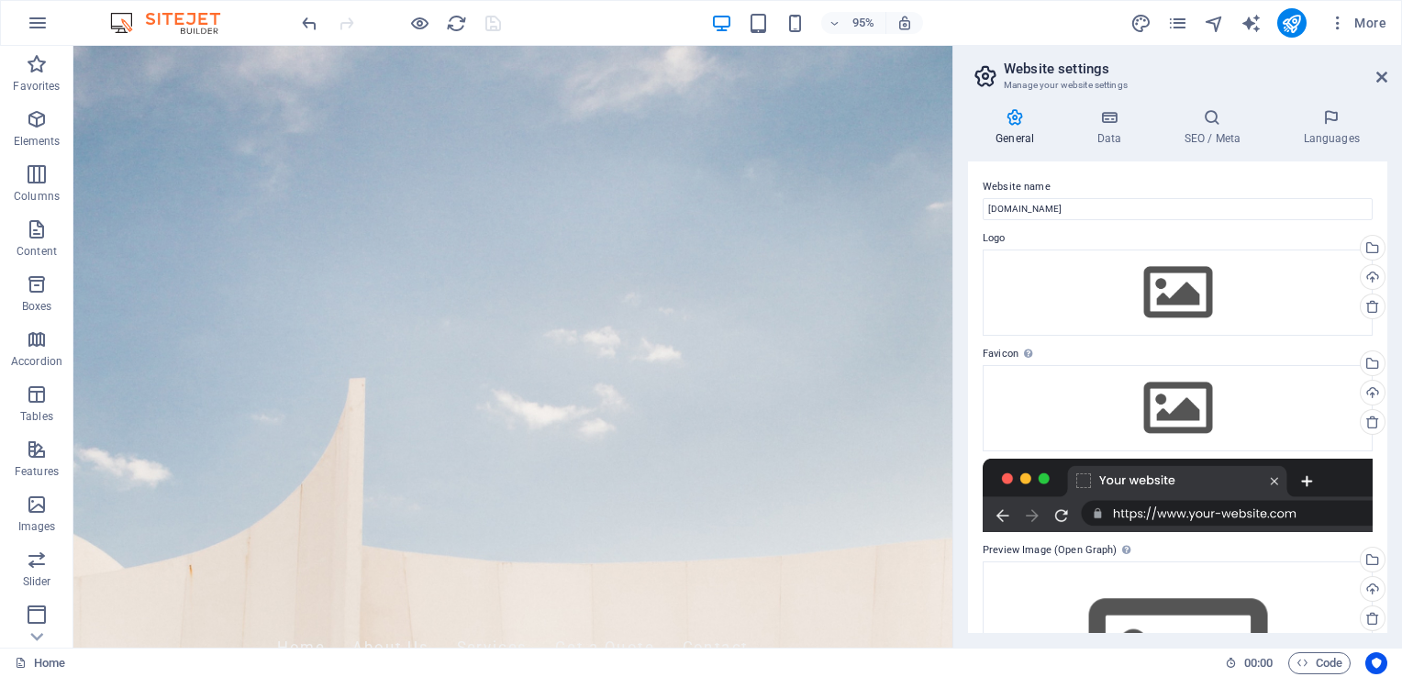
drag, startPoint x: 1387, startPoint y: 262, endPoint x: 1387, endPoint y: 281, distance: 18.4
click at [1387, 281] on div "Website name portgresdoors.ae Logo Drag files here, click to choose files or se…" at bounding box center [1177, 398] width 419 height 472
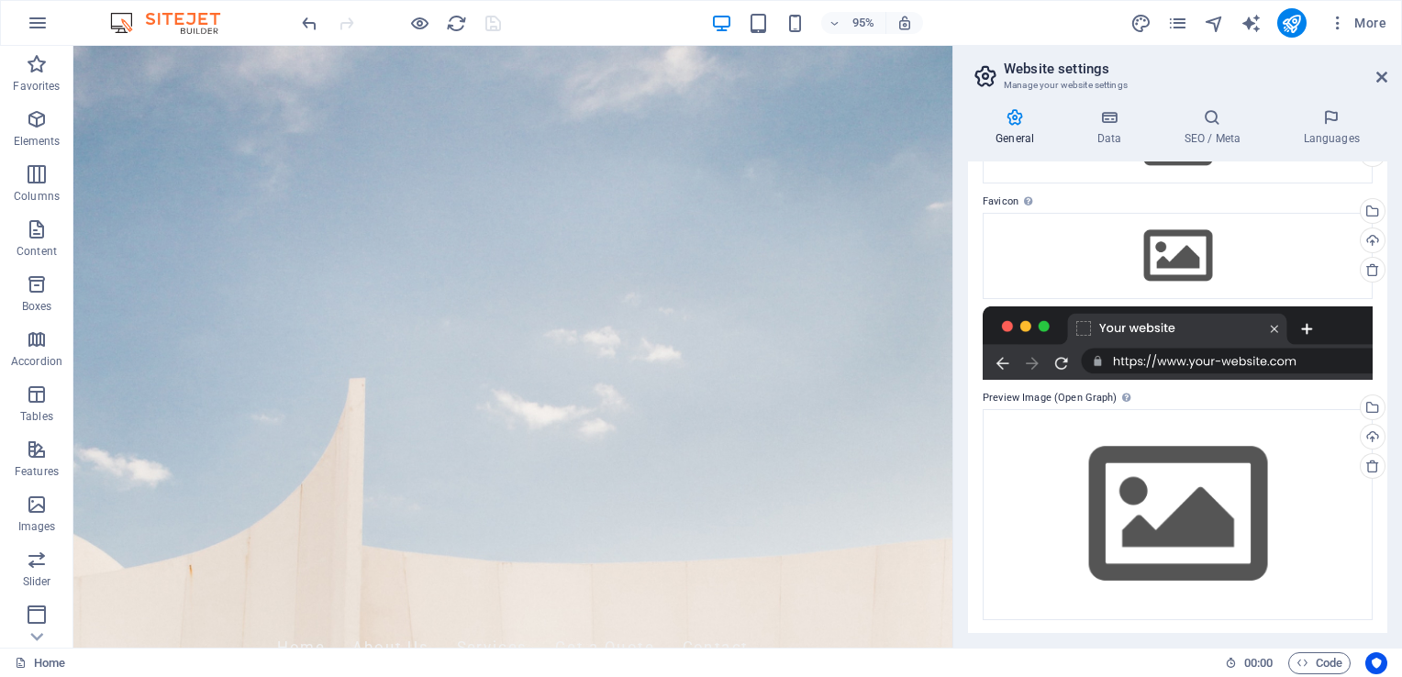
scroll to position [153, 0]
click at [1229, 362] on div at bounding box center [1178, 342] width 390 height 73
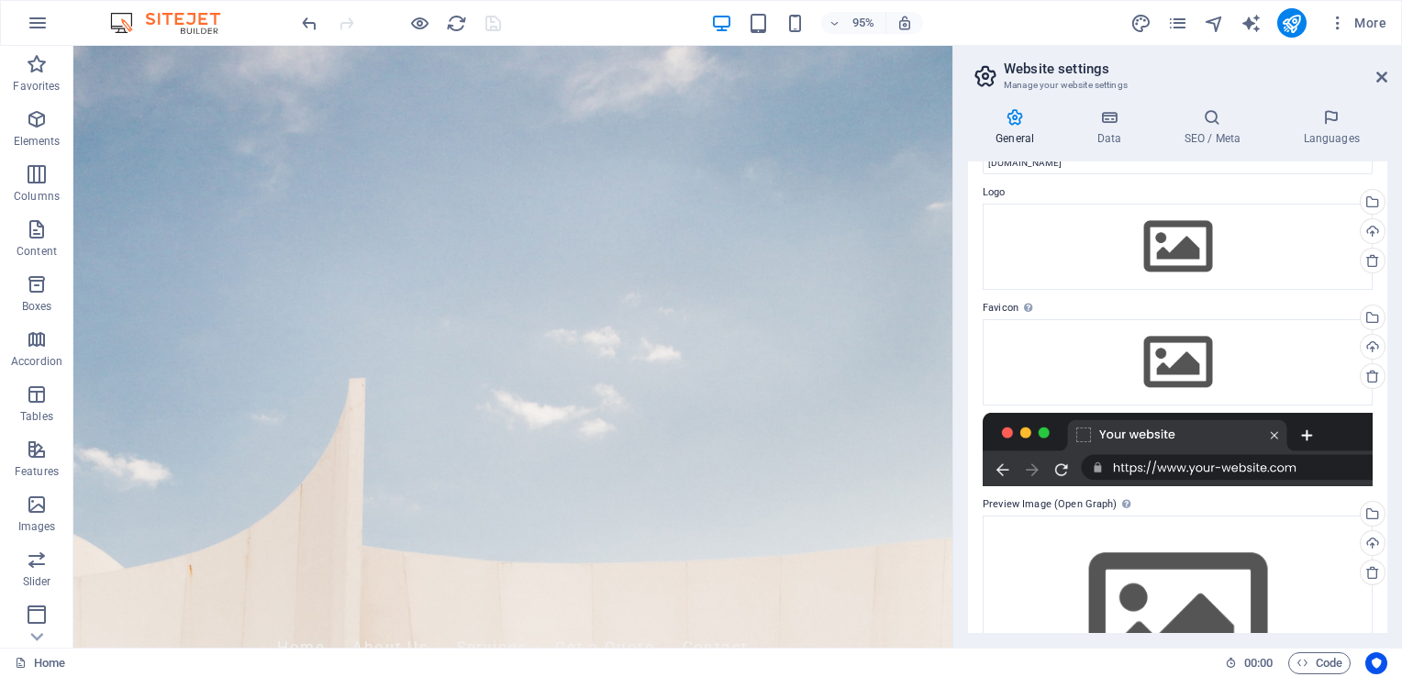
scroll to position [0, 0]
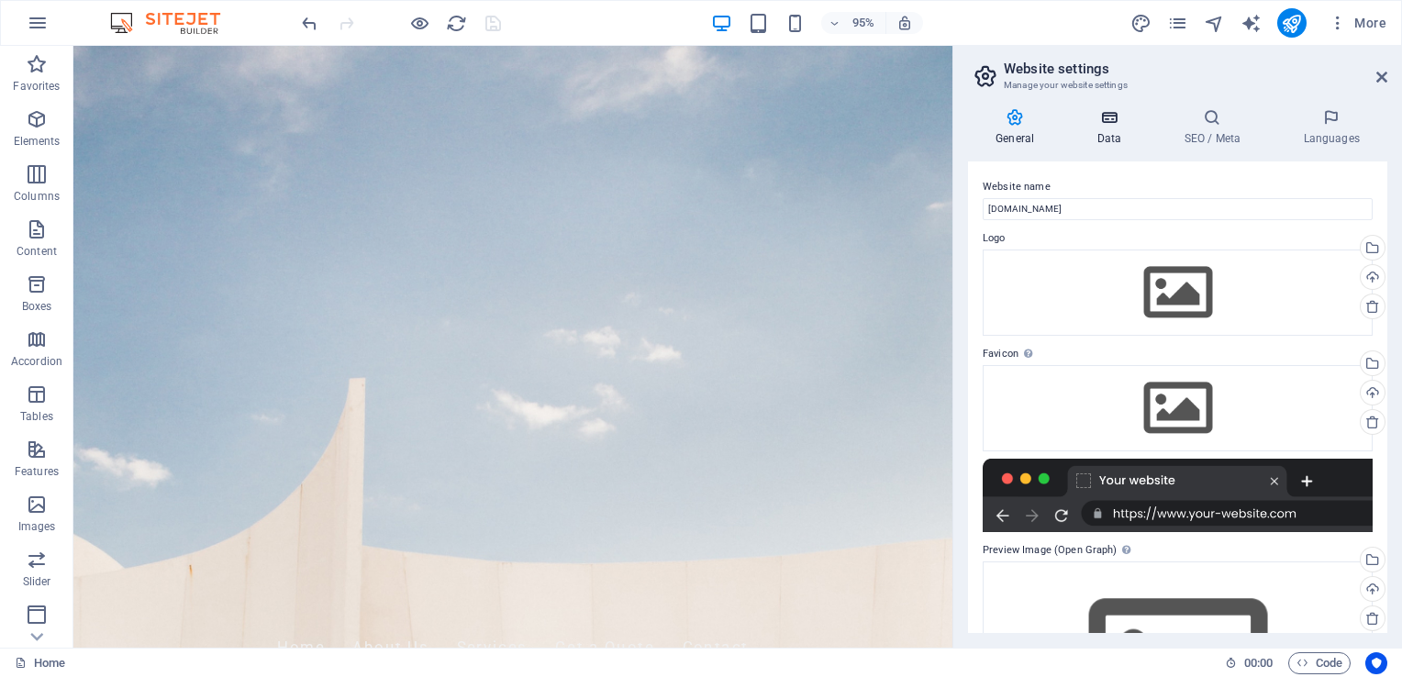
click at [1107, 119] on icon at bounding box center [1109, 117] width 80 height 18
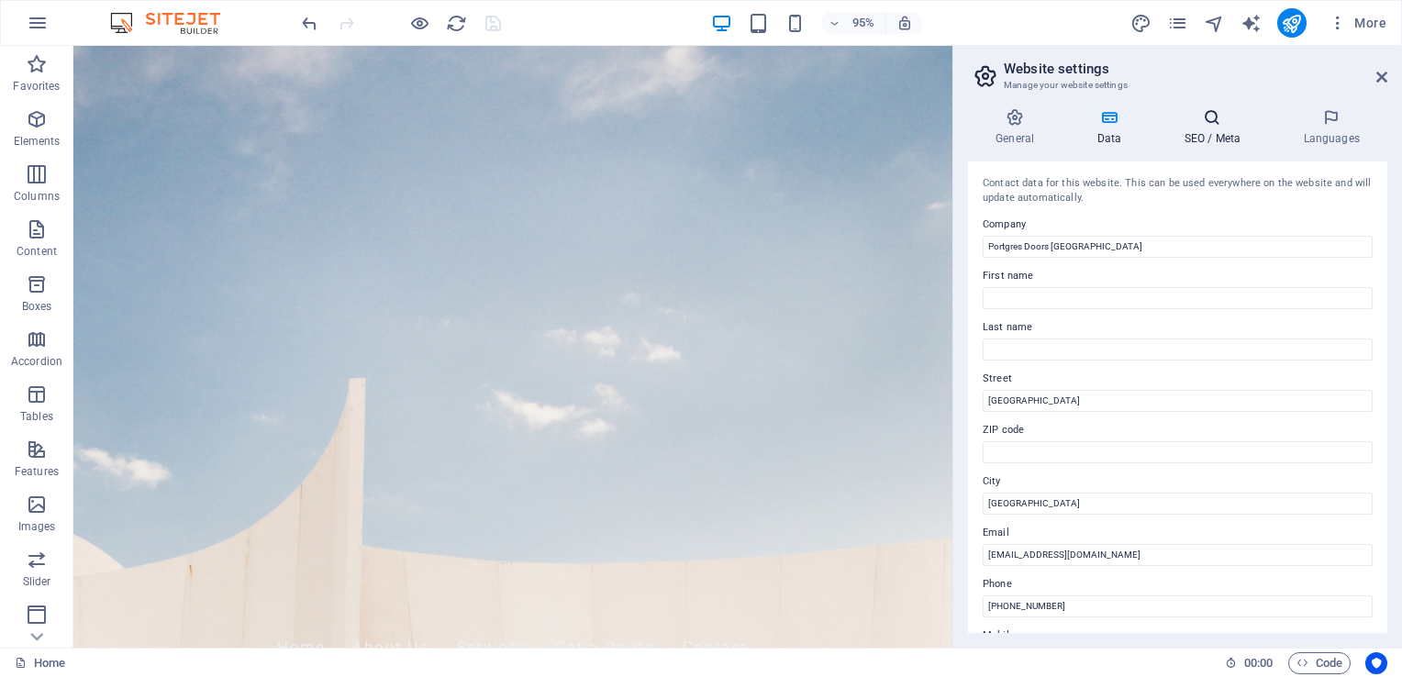
click at [1194, 122] on icon at bounding box center [1212, 117] width 112 height 18
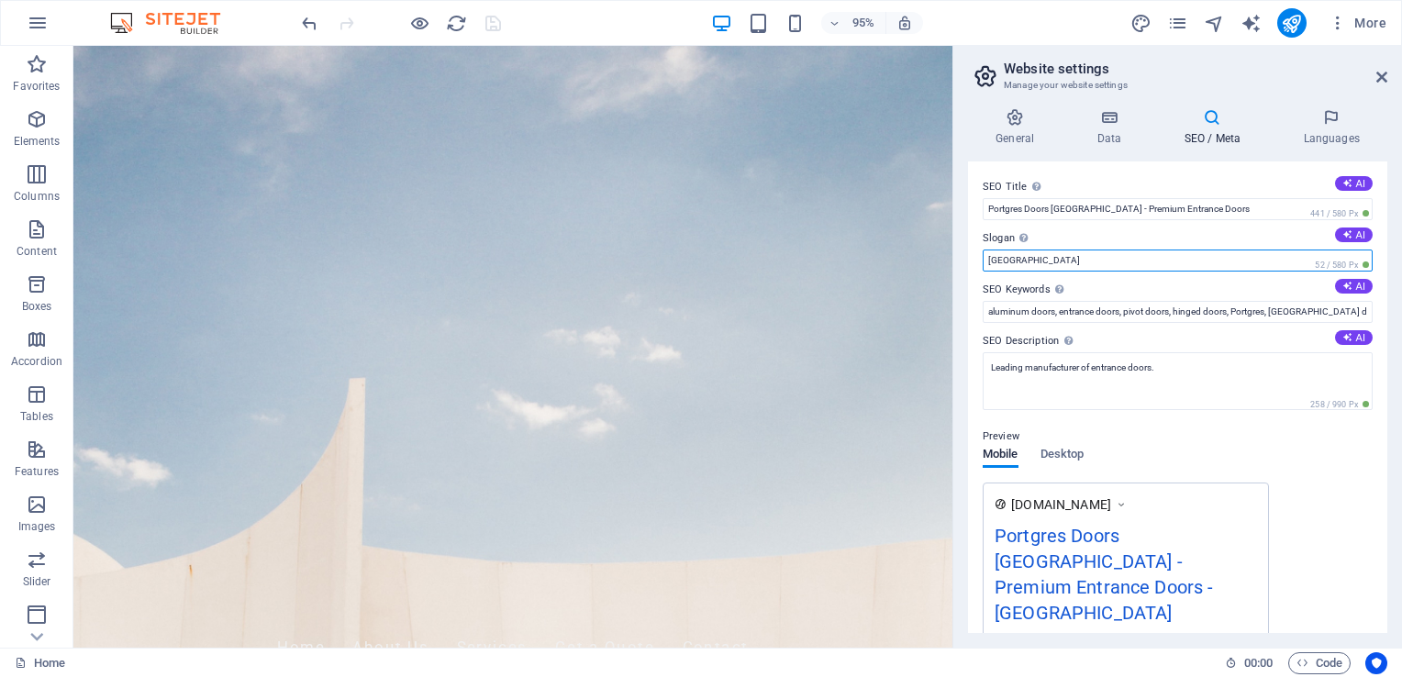
click at [1173, 255] on input "Berlin" at bounding box center [1178, 261] width 390 height 22
type input "B"
type input "Portgres Doors Solutions"
click at [1076, 450] on span "Desktop" at bounding box center [1063, 456] width 44 height 26
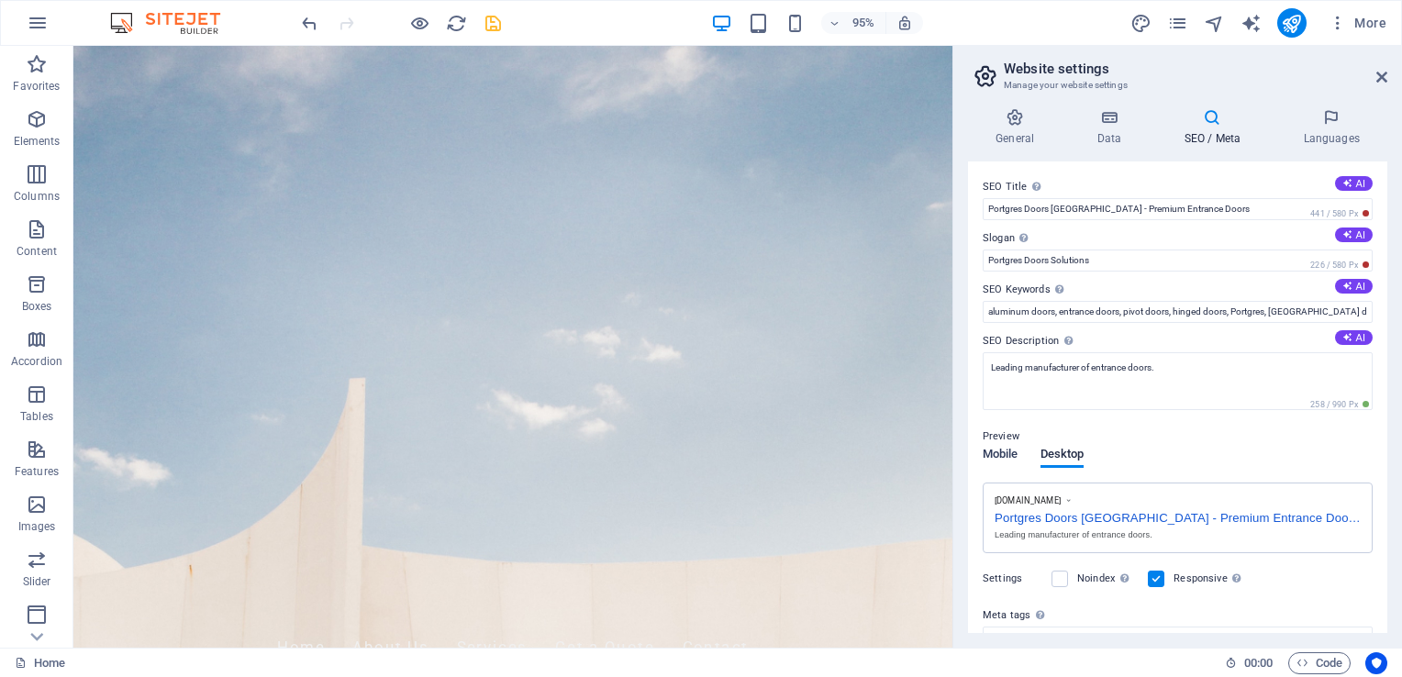
click at [1009, 454] on span "Mobile" at bounding box center [1001, 456] width 36 height 26
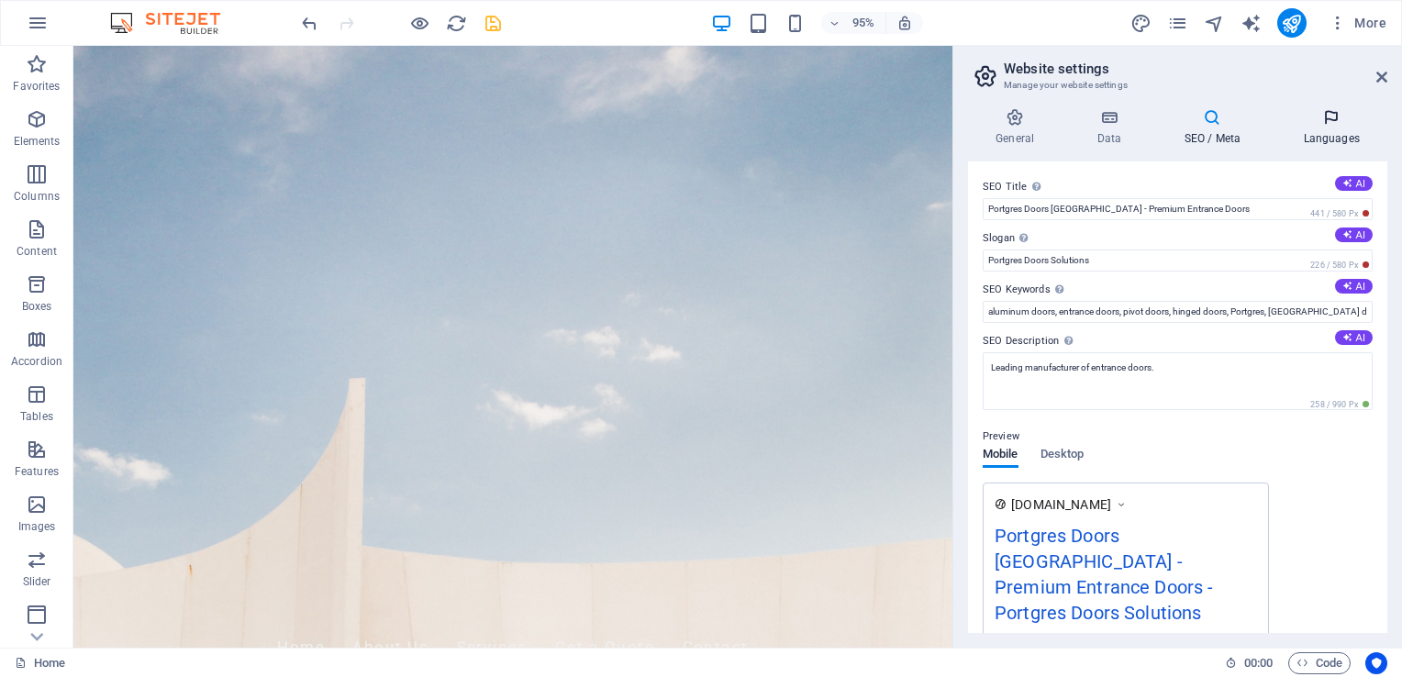
click at [1327, 133] on h4 "Languages" at bounding box center [1332, 127] width 112 height 39
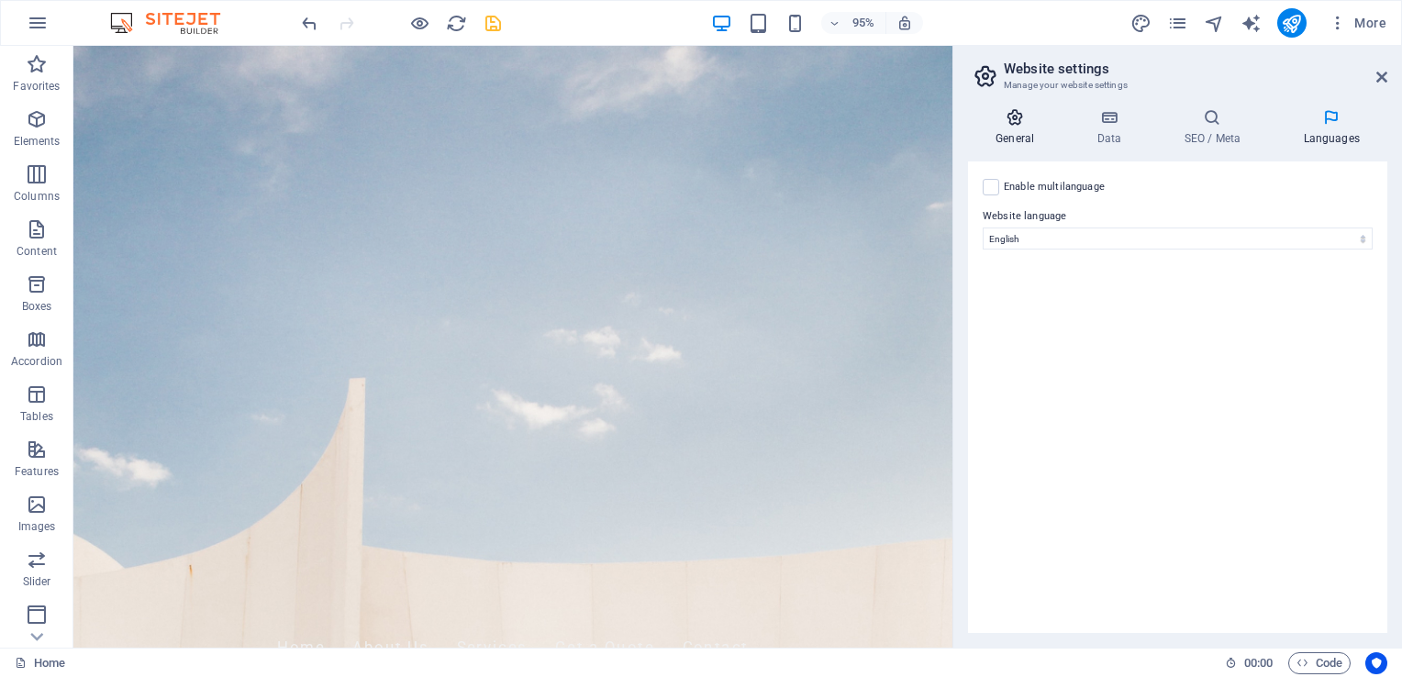
click at [1012, 137] on h4 "General" at bounding box center [1018, 127] width 101 height 39
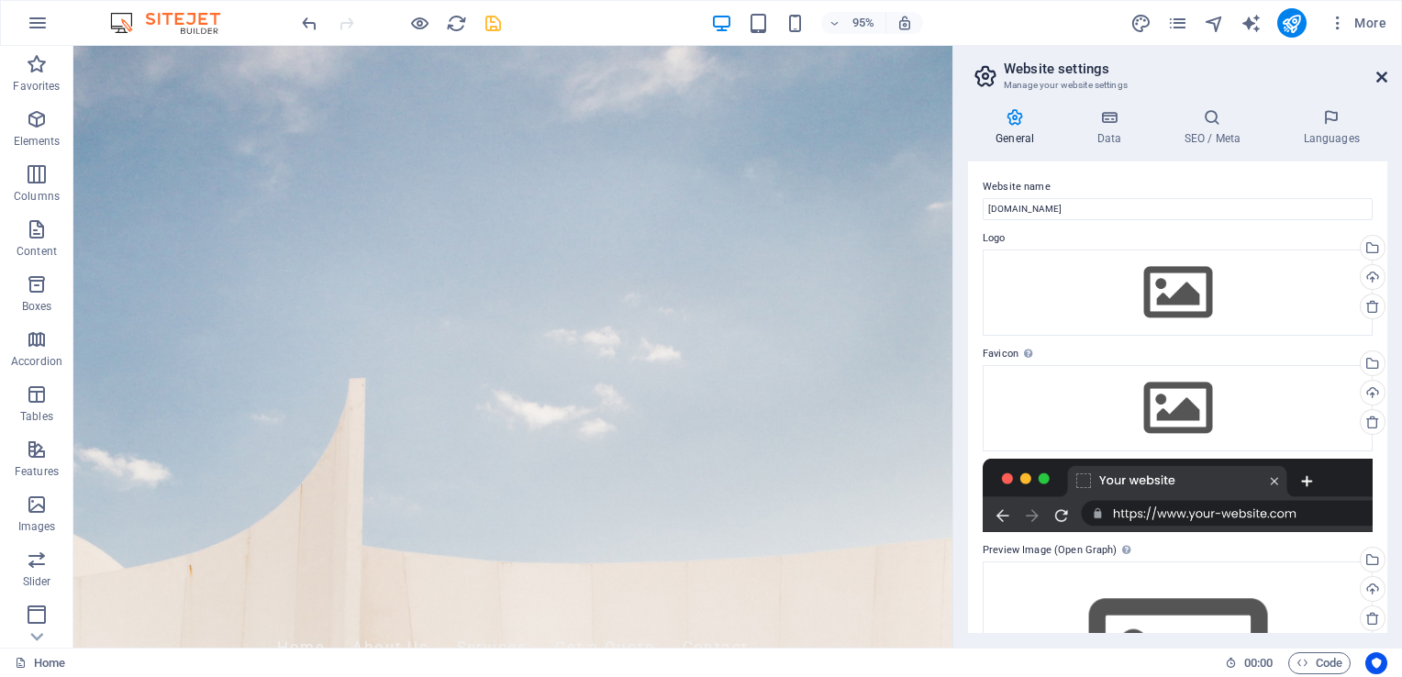
click at [1382, 73] on icon at bounding box center [1382, 77] width 11 height 15
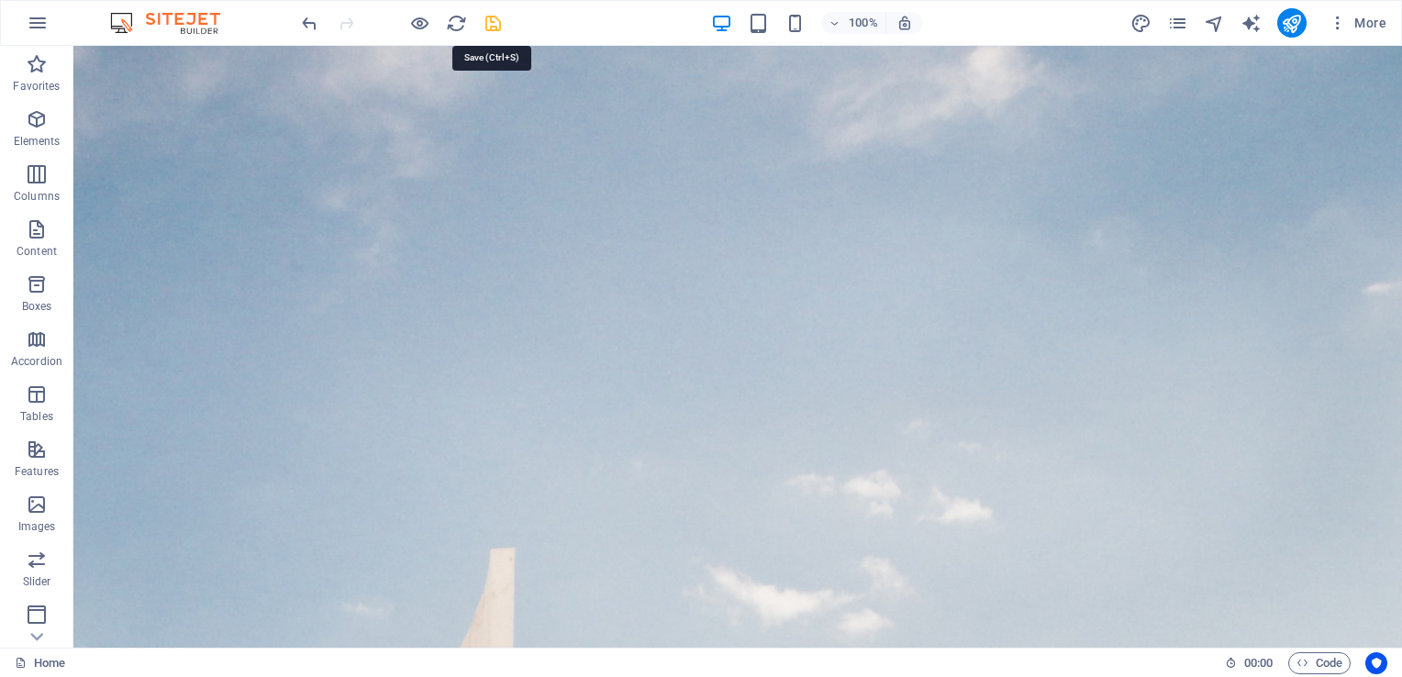
click at [489, 20] on icon "save" at bounding box center [493, 23] width 21 height 21
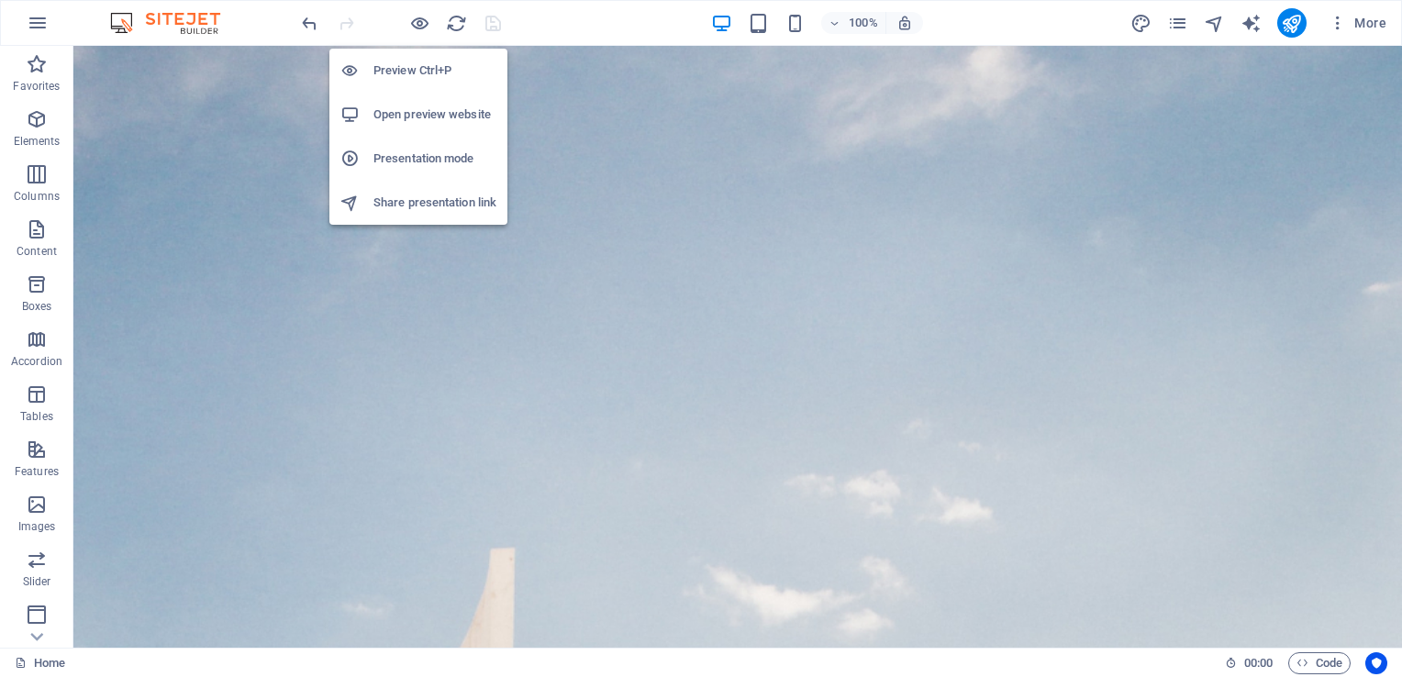
click at [413, 106] on h6 "Open preview website" at bounding box center [434, 115] width 123 height 22
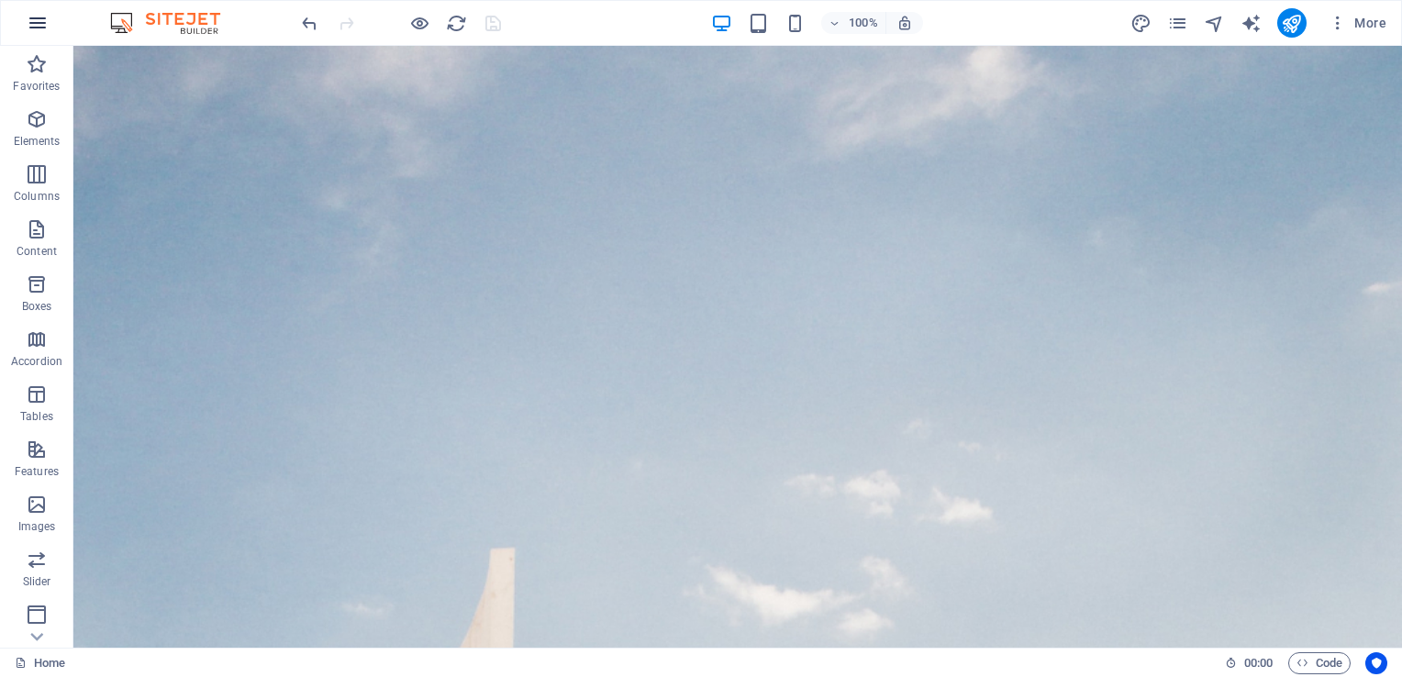
click at [47, 24] on icon "button" at bounding box center [38, 23] width 22 height 22
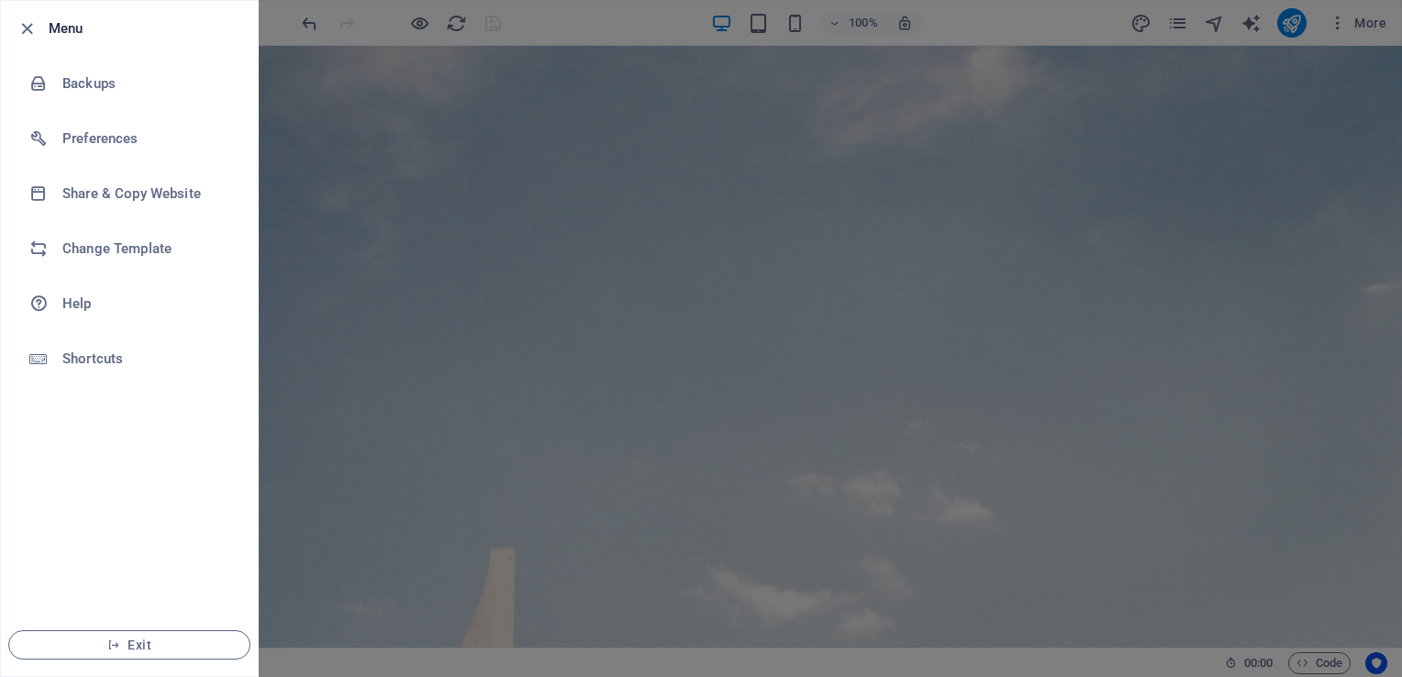
click at [396, 258] on div at bounding box center [701, 338] width 1402 height 677
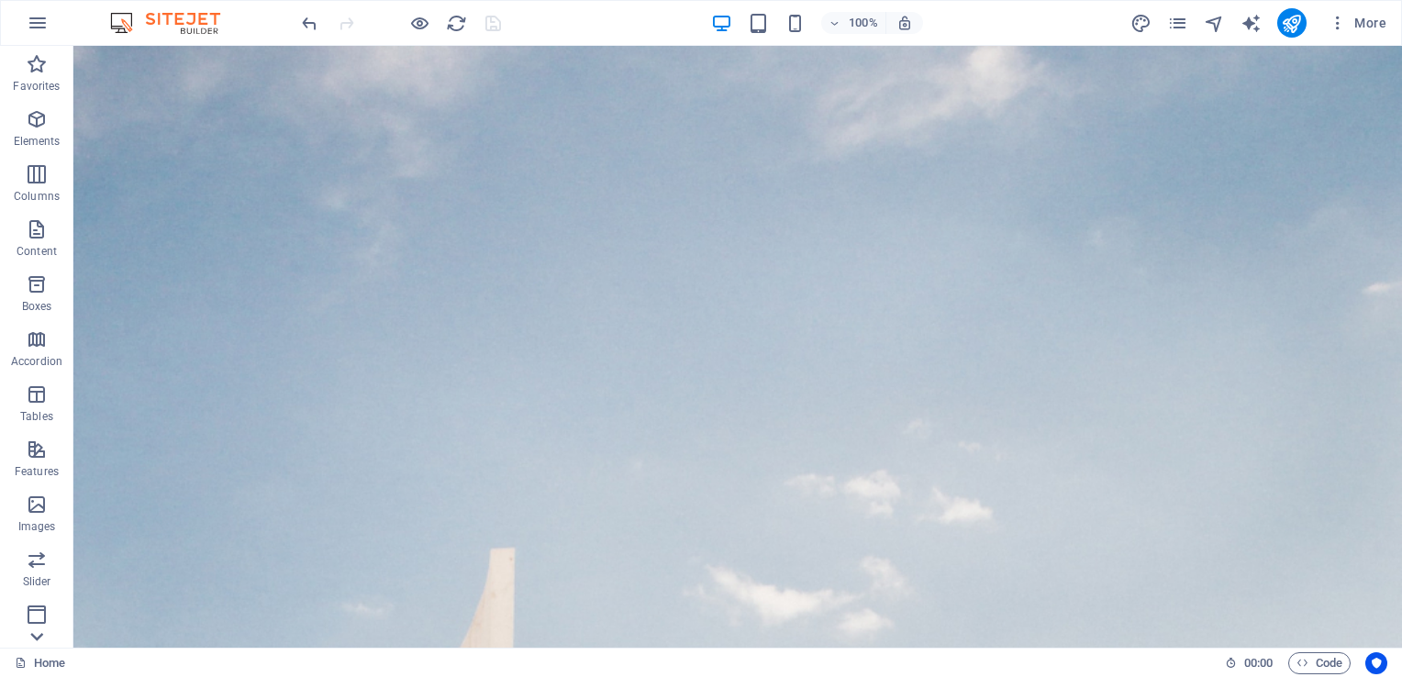
click at [39, 633] on icon at bounding box center [37, 637] width 26 height 26
click at [1176, 23] on icon "pages" at bounding box center [1177, 23] width 21 height 21
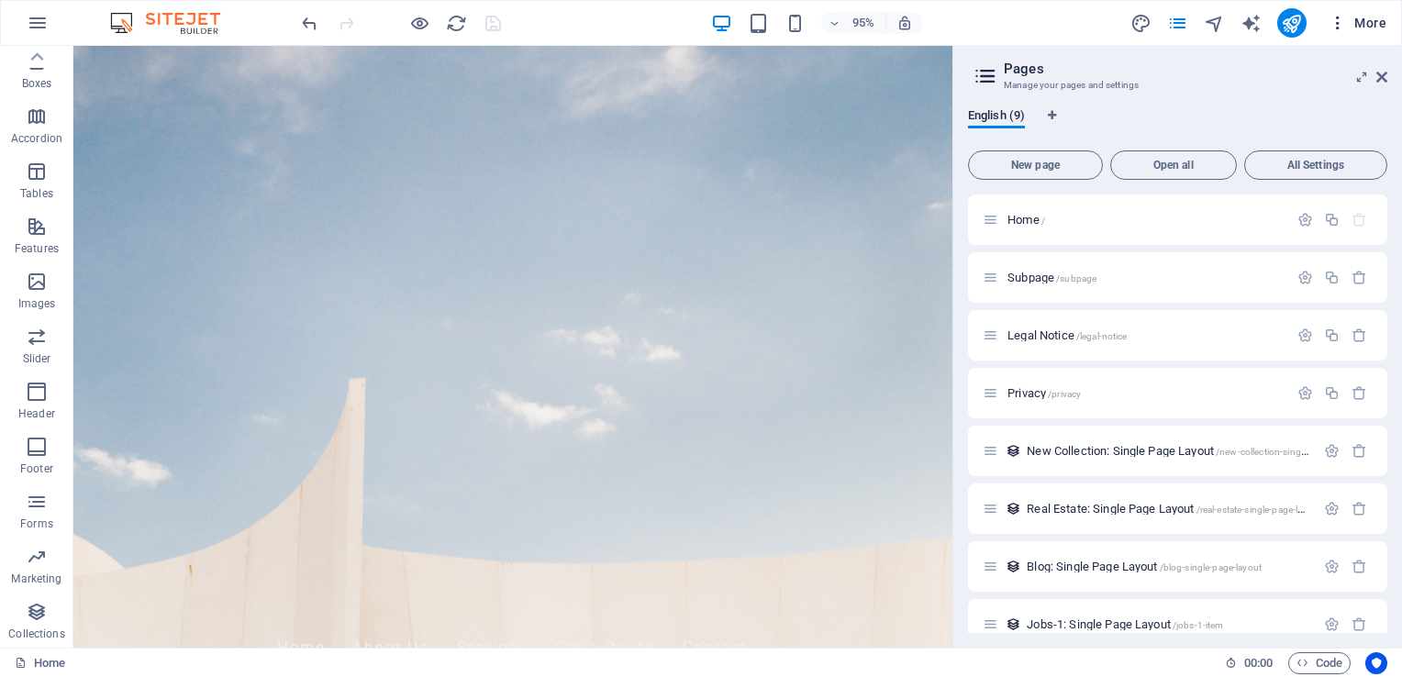
click at [1341, 20] on icon "button" at bounding box center [1338, 23] width 18 height 18
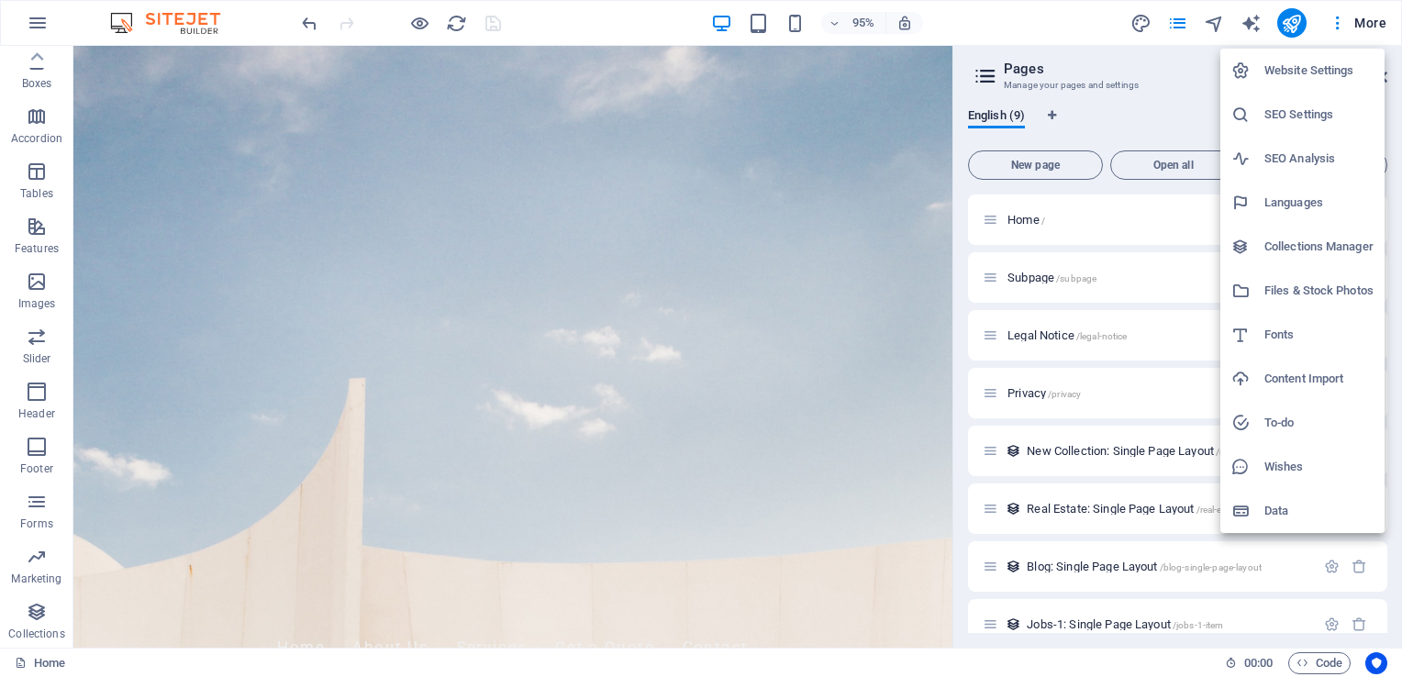
click at [1178, 66] on div at bounding box center [701, 338] width 1402 height 677
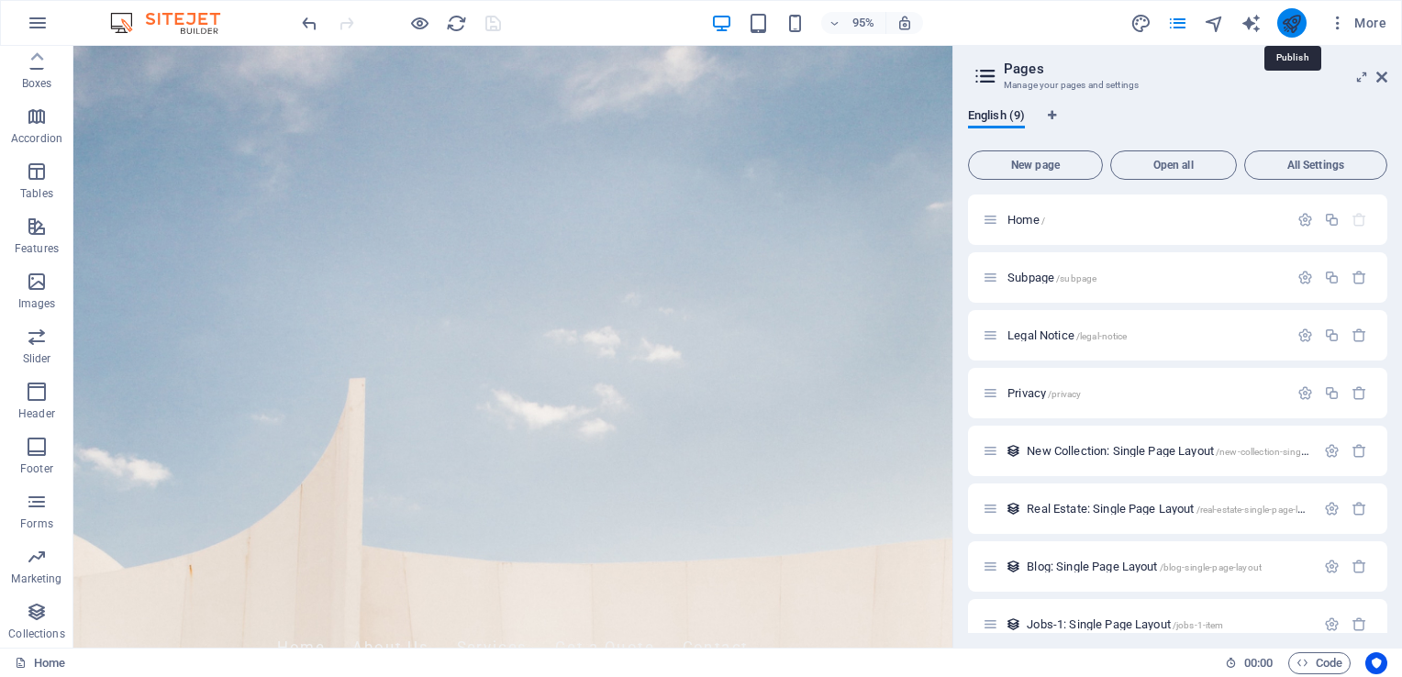
click at [1296, 20] on icon "publish" at bounding box center [1291, 23] width 21 height 21
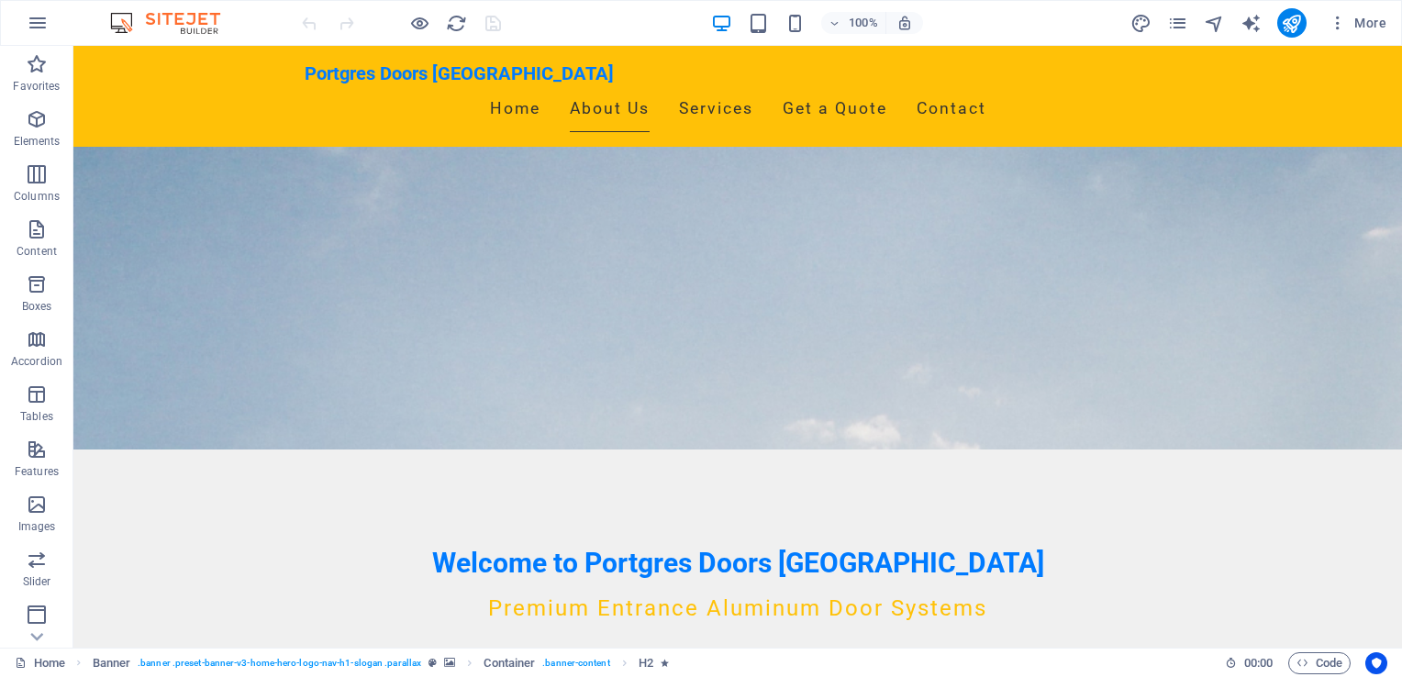
scroll to position [220, 0]
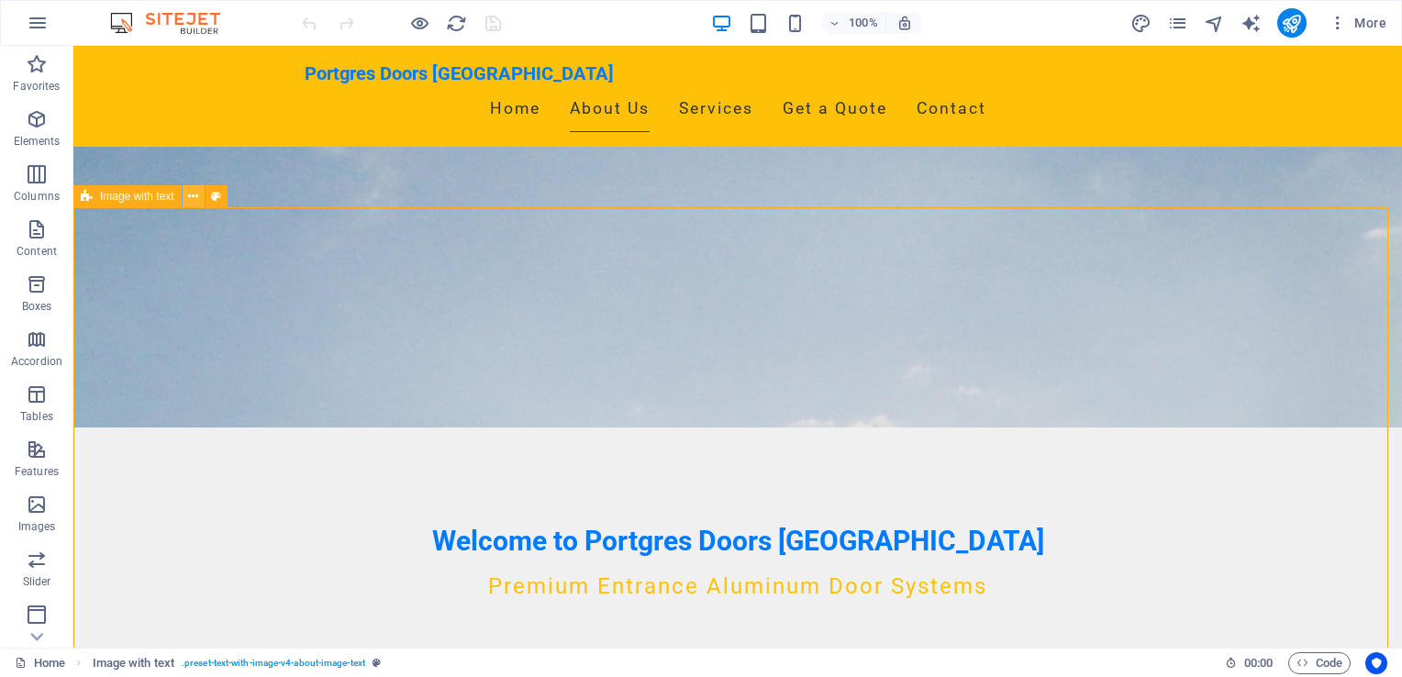
click at [194, 199] on icon at bounding box center [193, 196] width 10 height 19
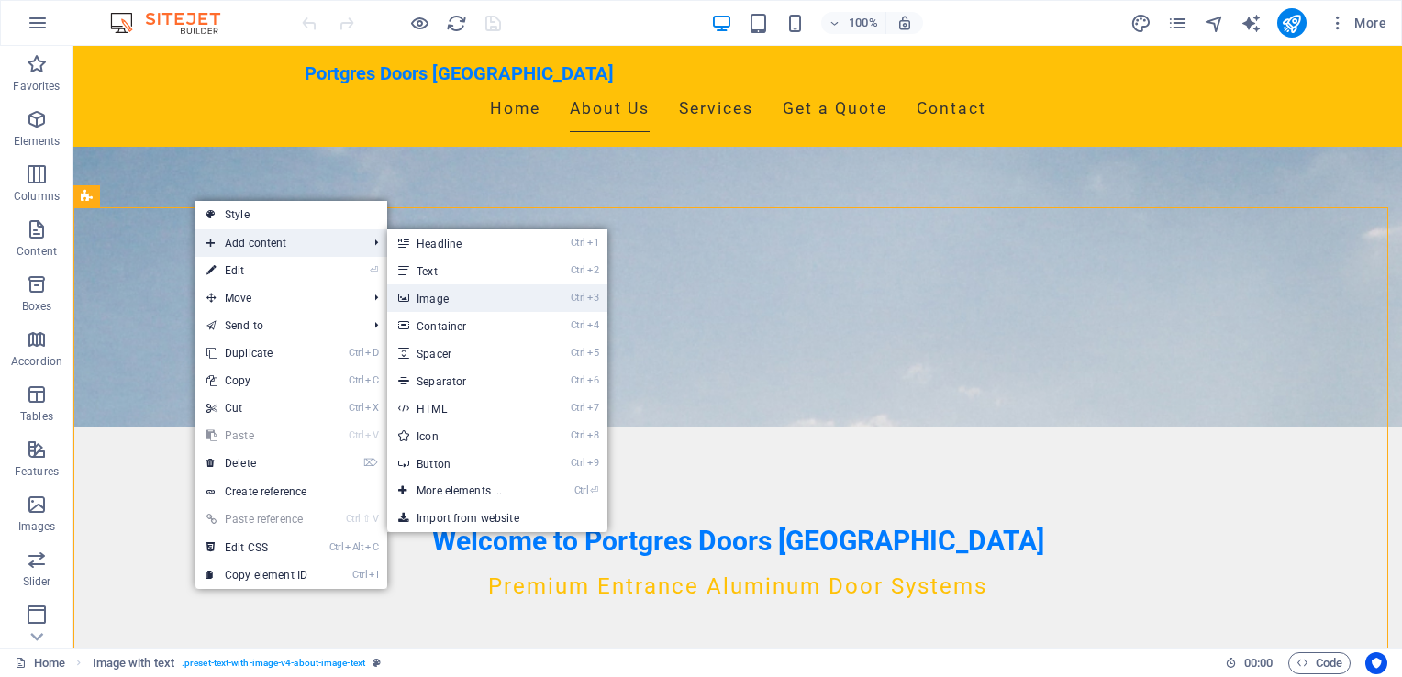
click at [473, 295] on link "Ctrl 3 Image" at bounding box center [462, 298] width 151 height 28
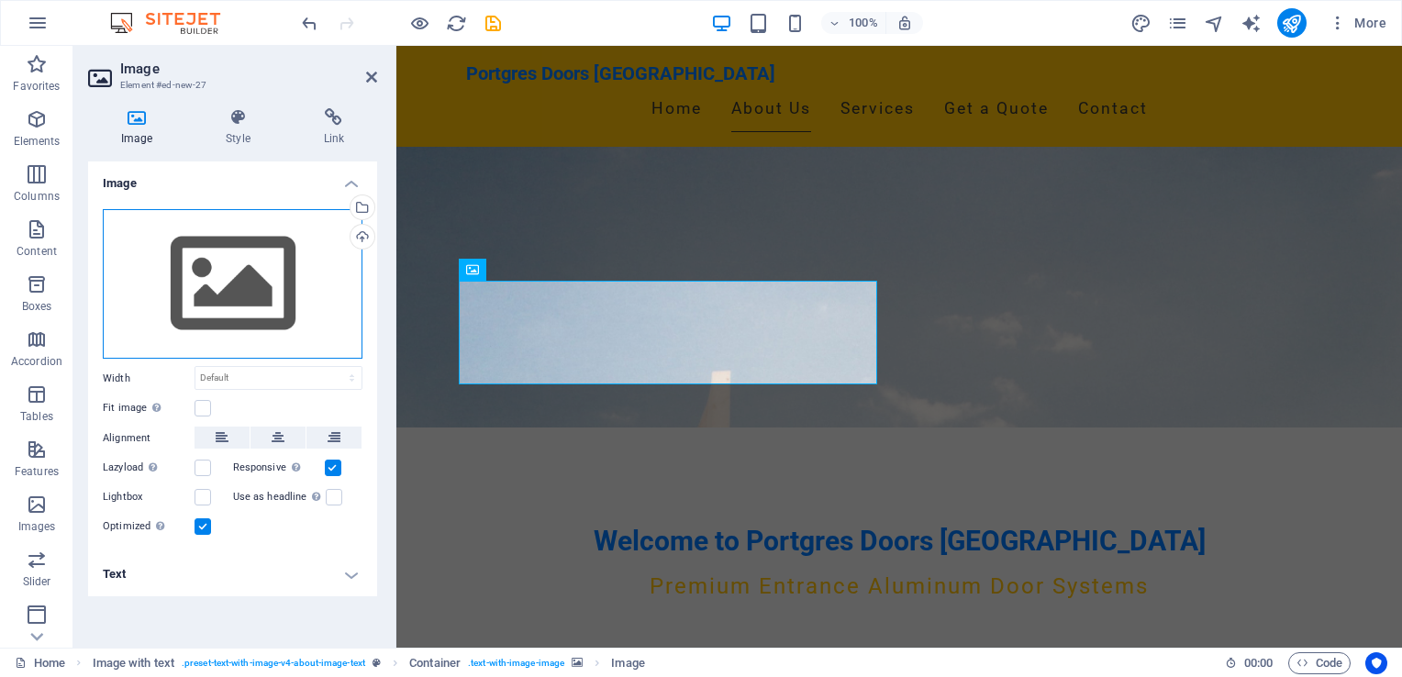
click at [271, 275] on div "Drag files here, click to choose files or select files from Files or our free s…" at bounding box center [233, 284] width 260 height 151
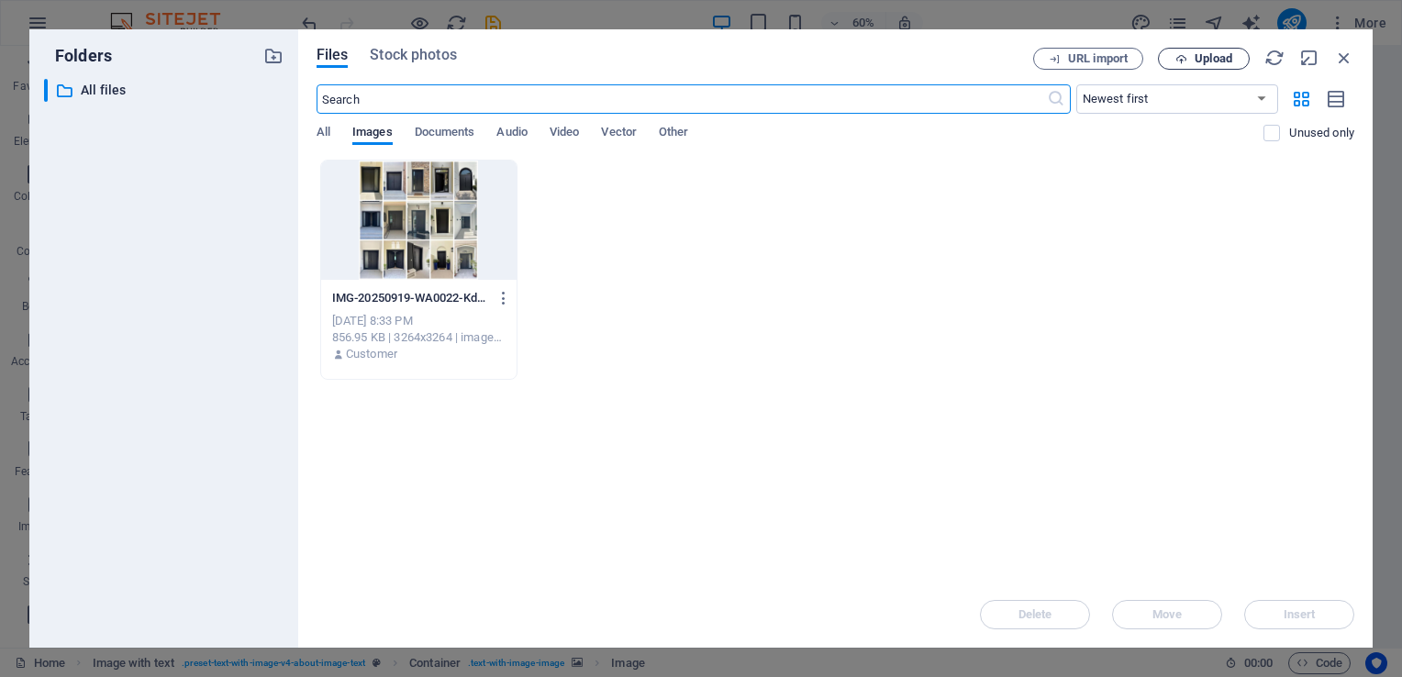
click at [1191, 63] on span "Upload" at bounding box center [1203, 59] width 75 height 12
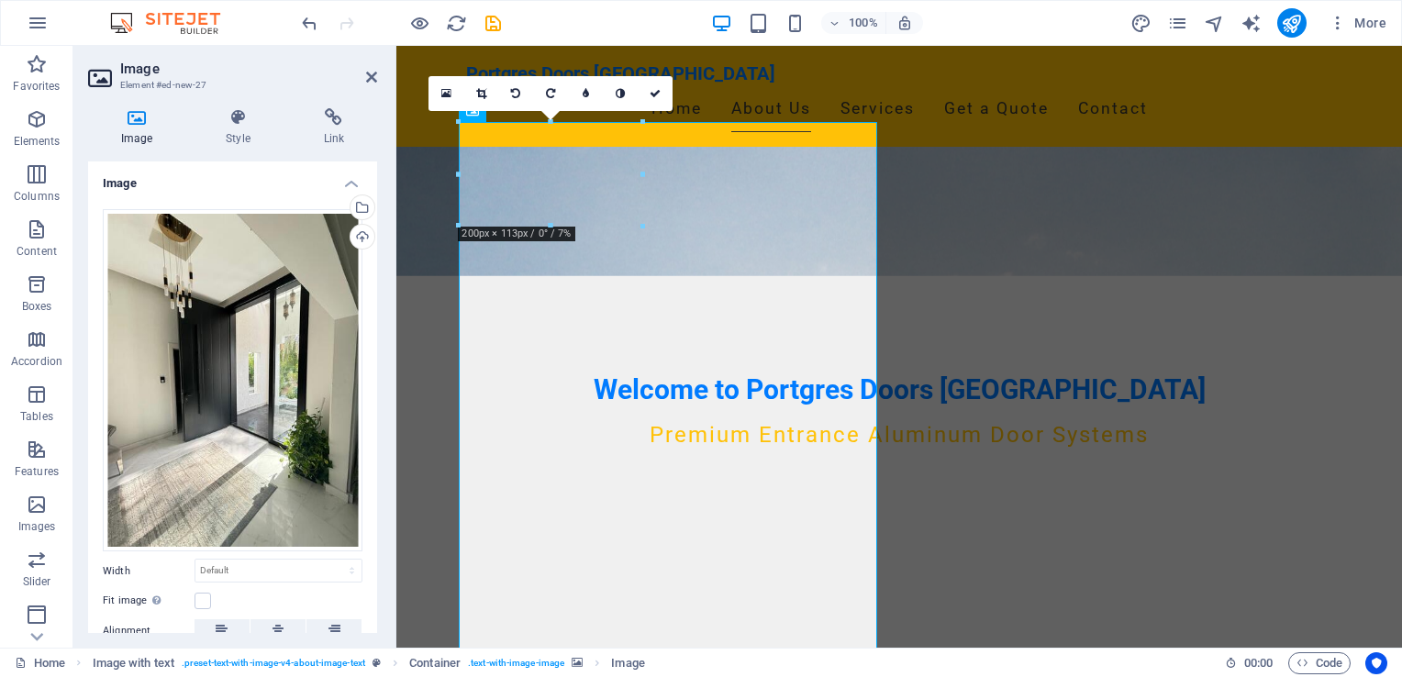
scroll to position [356, 0]
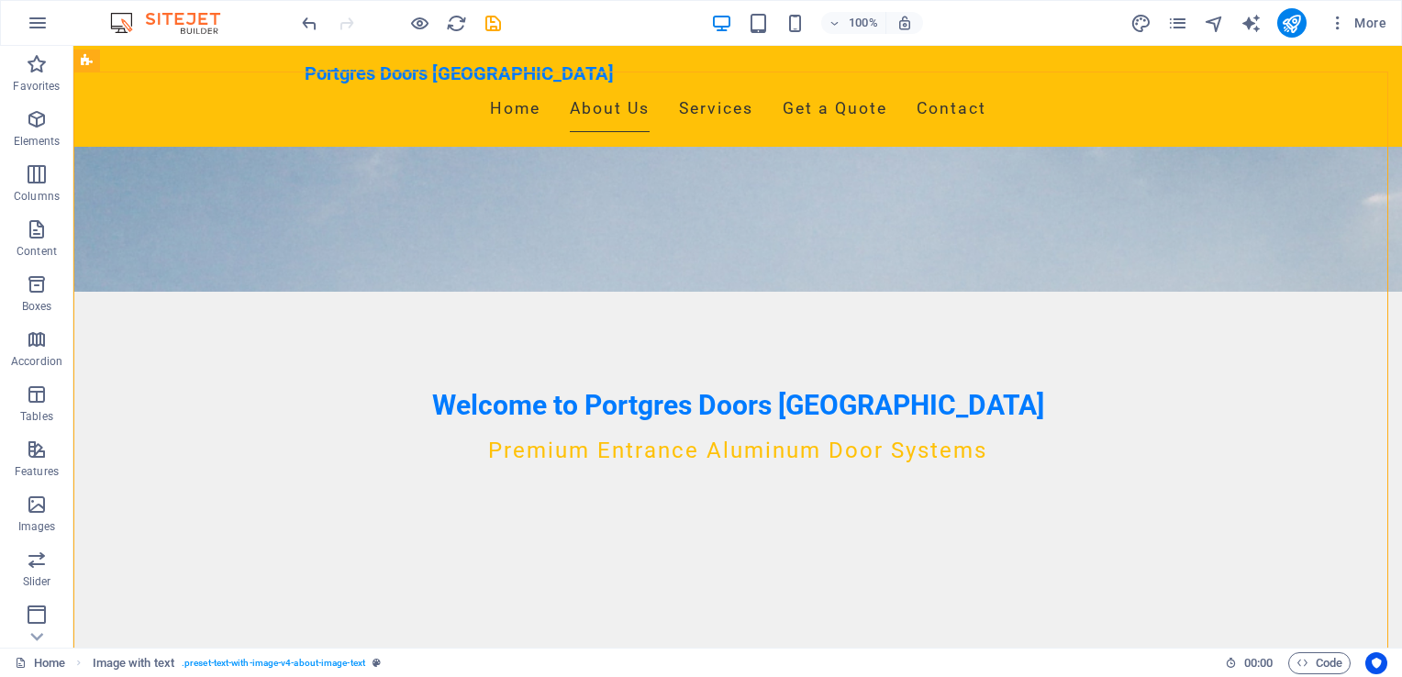
drag, startPoint x: 1388, startPoint y: 219, endPoint x: 1395, endPoint y: 279, distance: 60.1
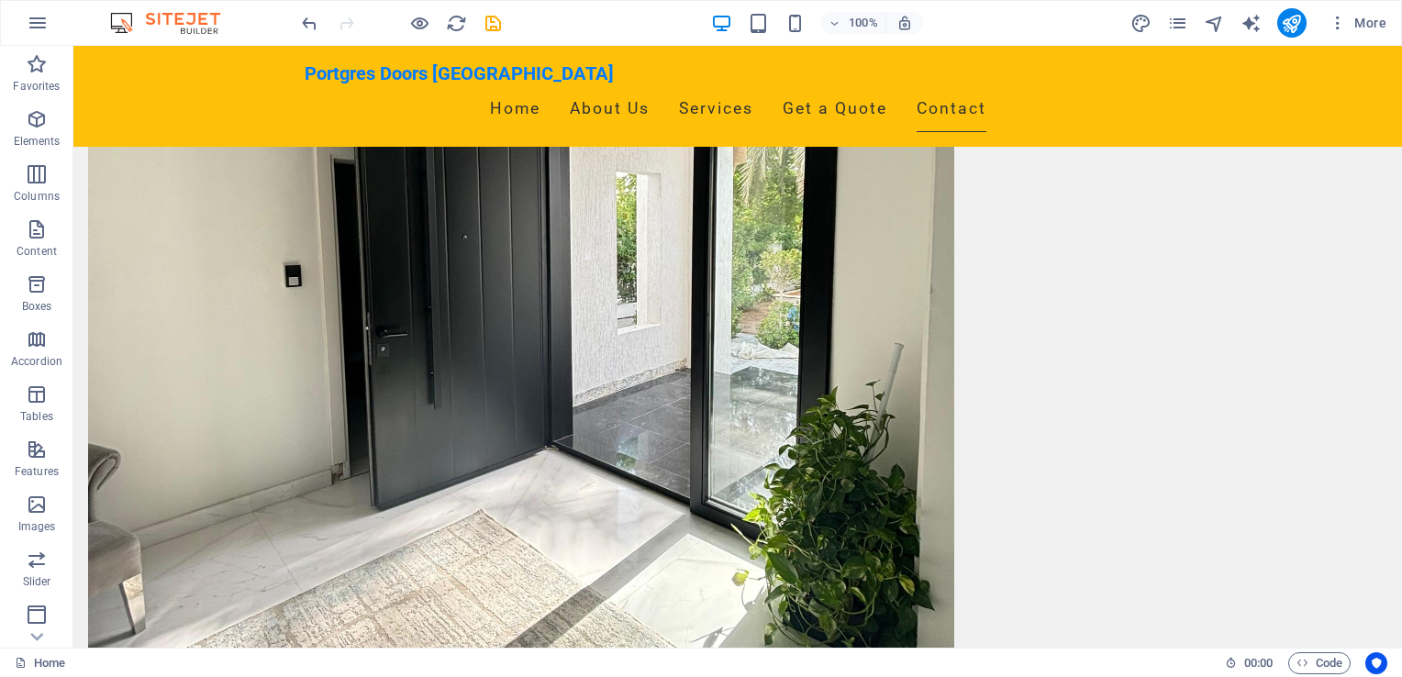
scroll to position [0, 0]
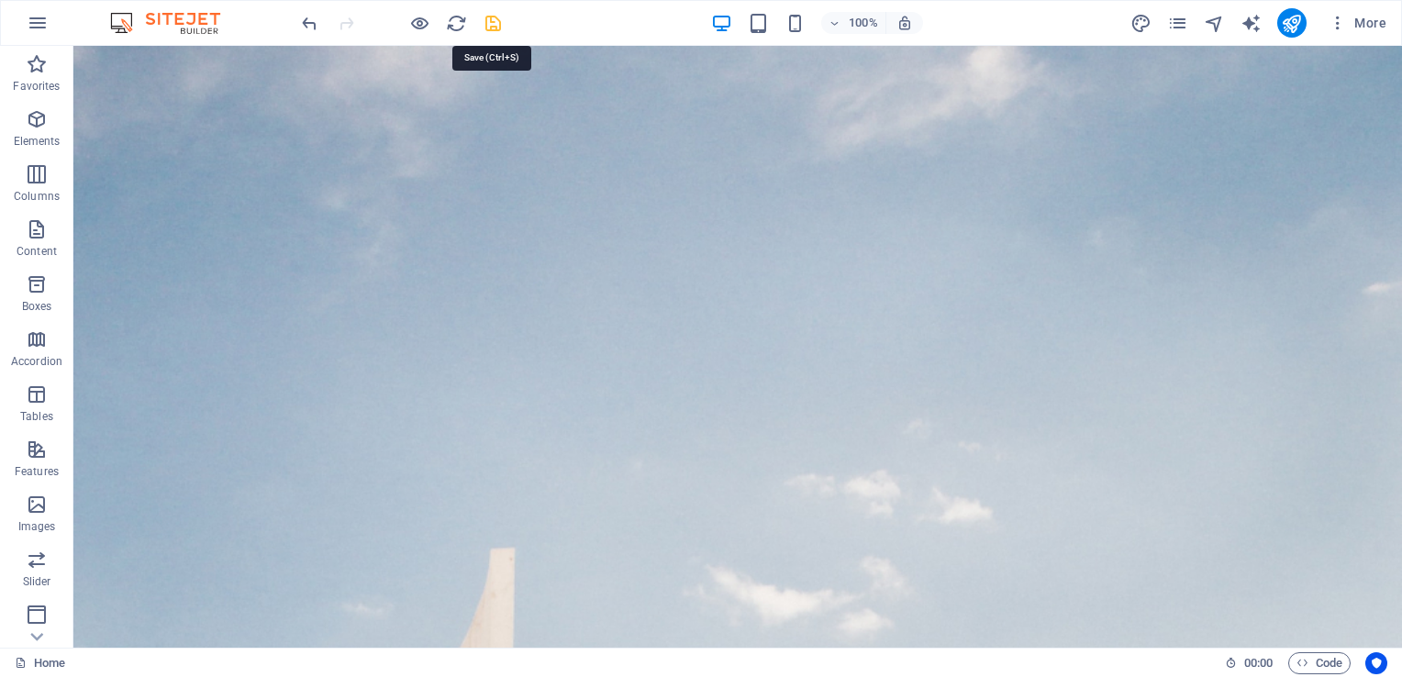
click at [493, 17] on icon "save" at bounding box center [493, 23] width 21 height 21
click at [1296, 24] on icon "publish" at bounding box center [1291, 23] width 21 height 21
